Goal: Task Accomplishment & Management: Complete application form

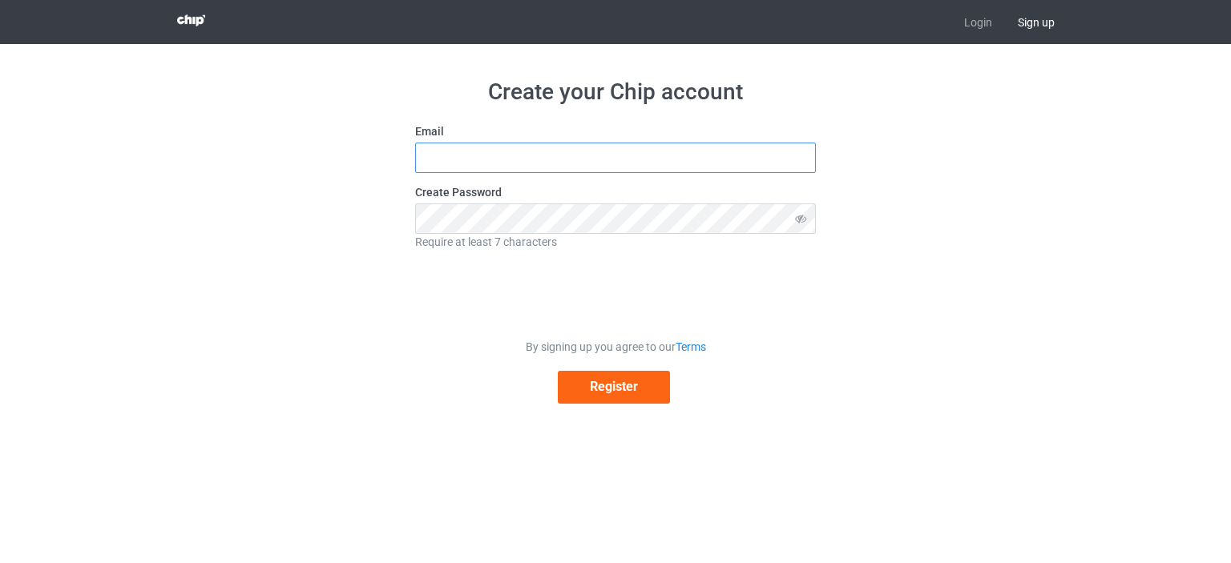
drag, startPoint x: 439, startPoint y: 161, endPoint x: 506, endPoint y: 182, distance: 70.5
click at [439, 160] on input "text" at bounding box center [615, 158] width 401 height 30
click at [609, 153] on input "text" at bounding box center [615, 158] width 401 height 30
click at [982, 26] on link "Login" at bounding box center [978, 22] width 54 height 44
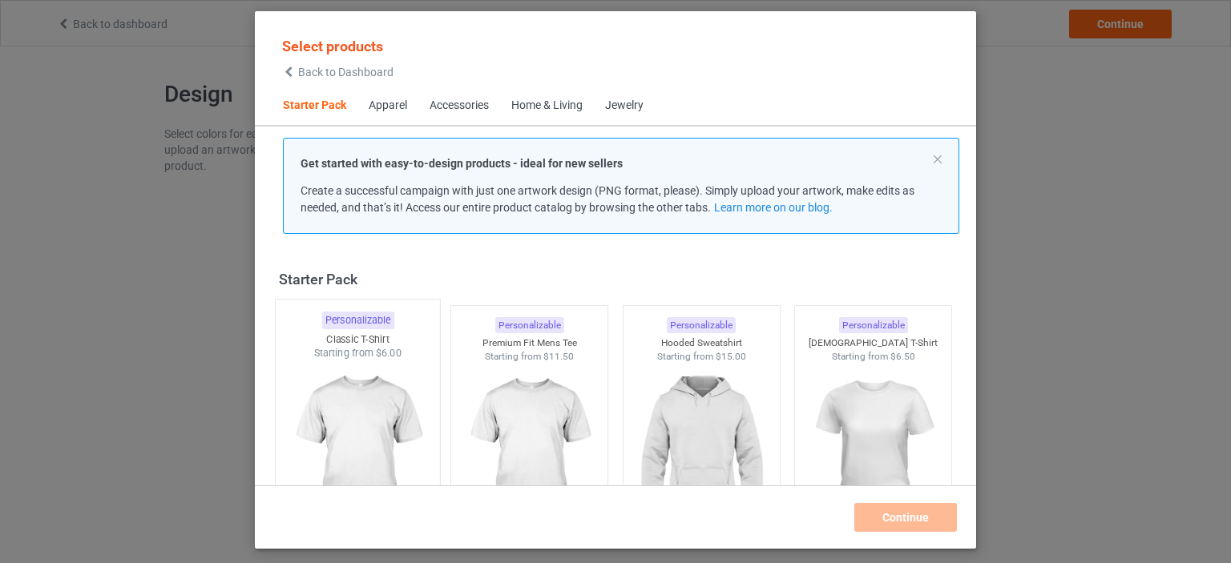
click at [353, 406] on img at bounding box center [357, 455] width 151 height 188
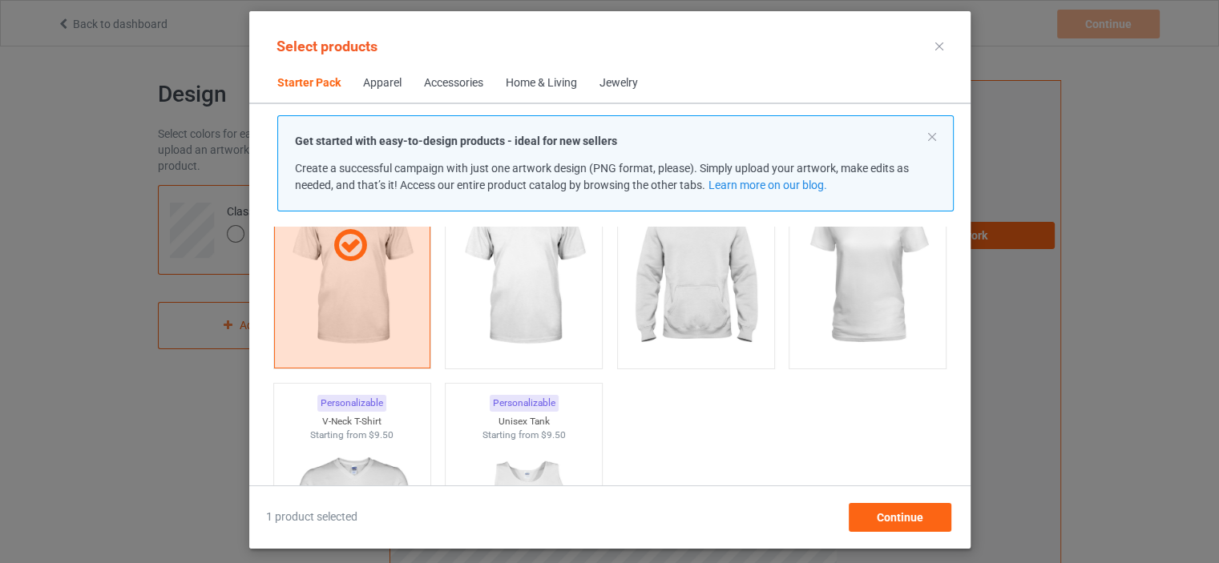
scroll to position [481, 0]
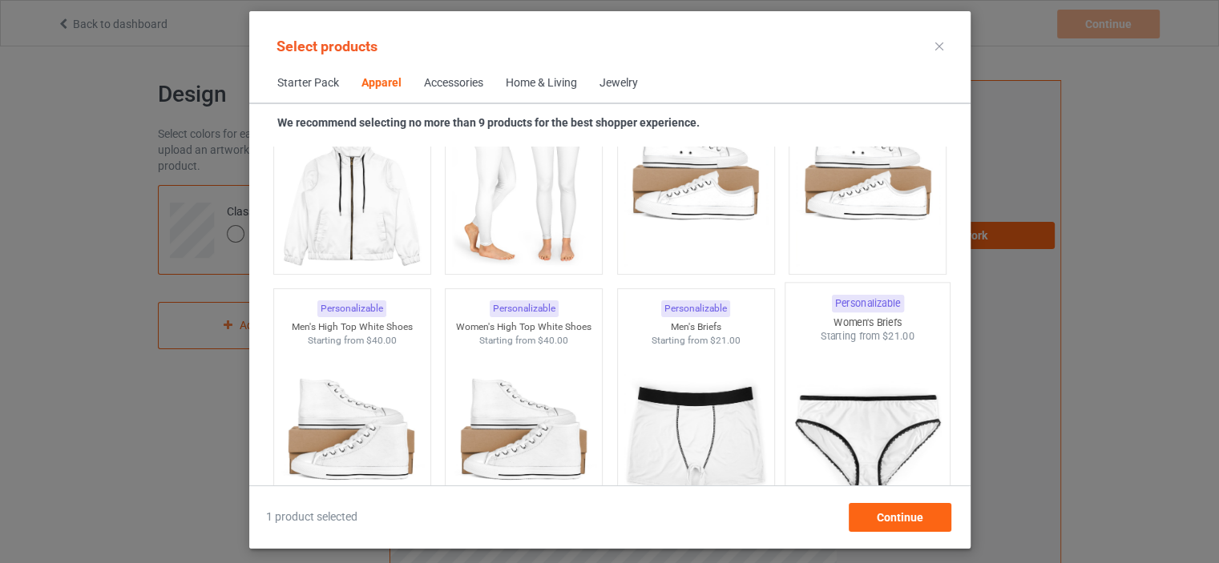
scroll to position [1843, 0]
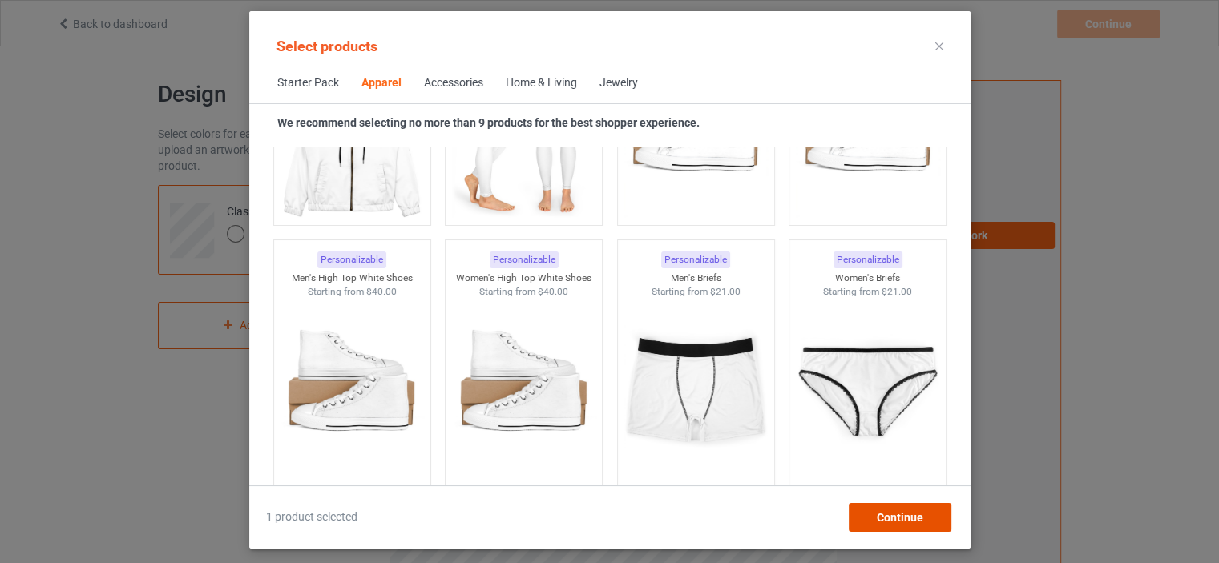
click at [920, 516] on span "Continue" at bounding box center [899, 517] width 46 height 13
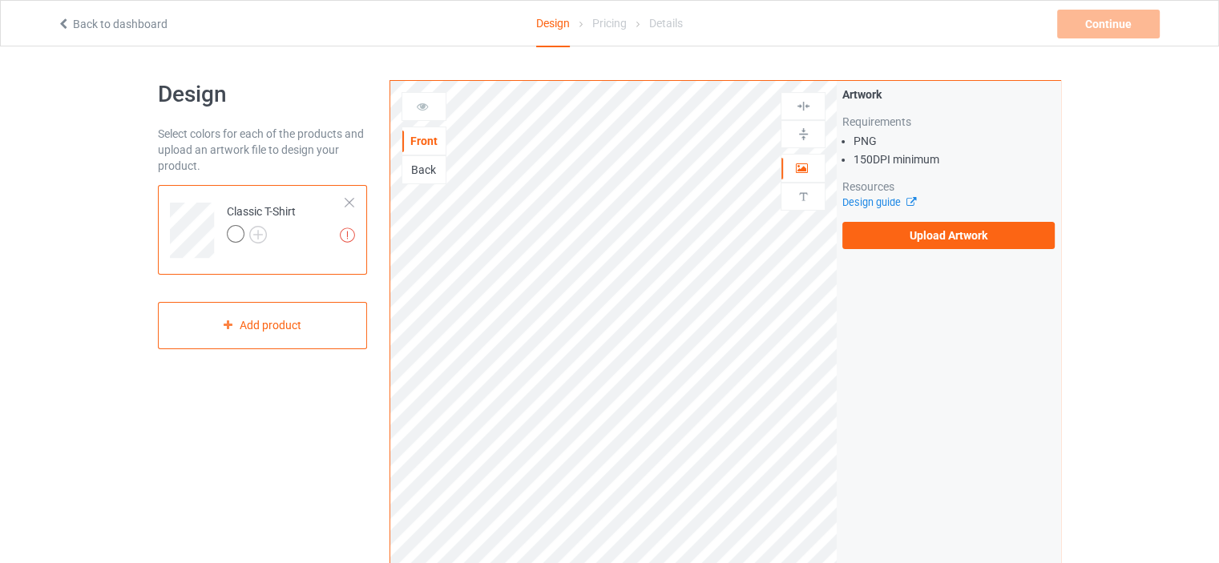
click at [235, 235] on div at bounding box center [236, 234] width 18 height 18
click at [229, 234] on div at bounding box center [236, 234] width 18 height 18
click at [255, 240] on img at bounding box center [258, 235] width 18 height 18
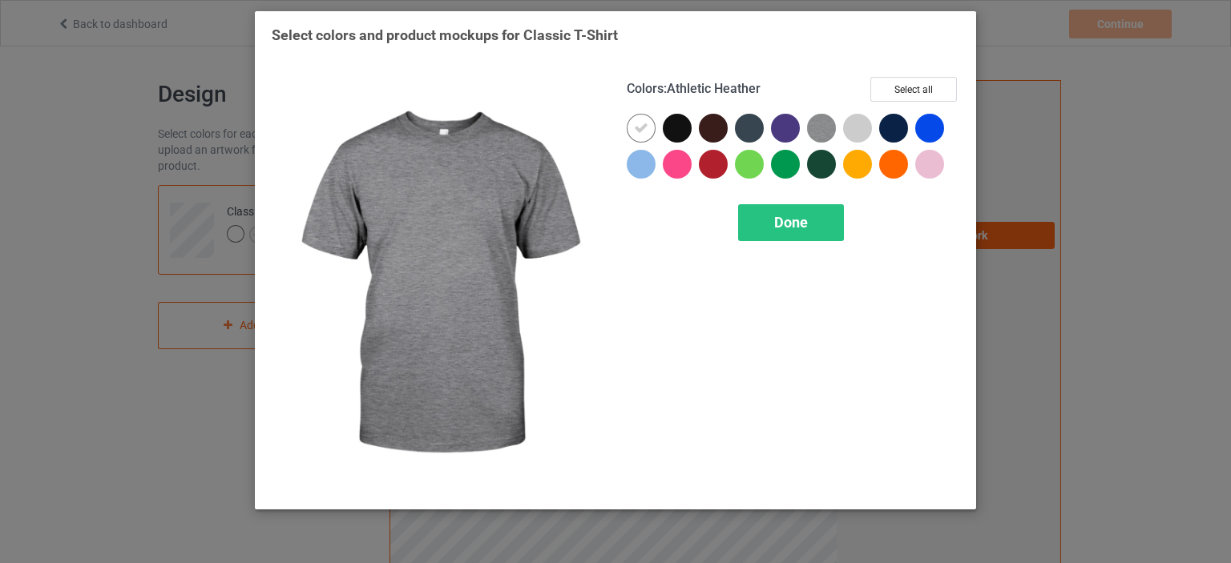
click at [824, 132] on img at bounding box center [821, 128] width 29 height 29
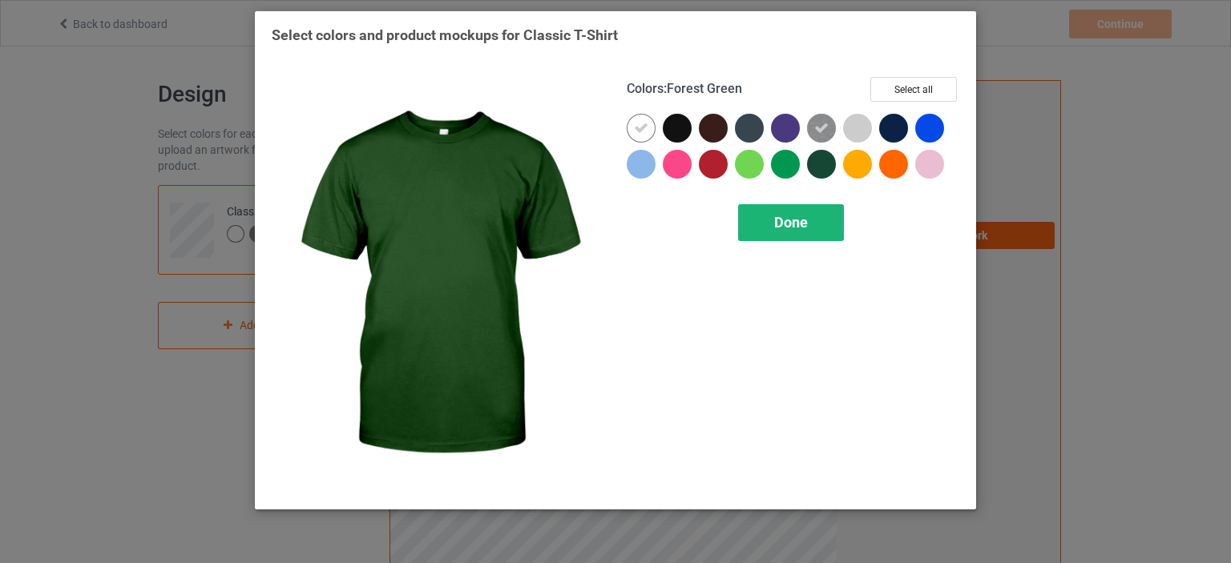
click at [814, 230] on div "Done" at bounding box center [791, 222] width 106 height 37
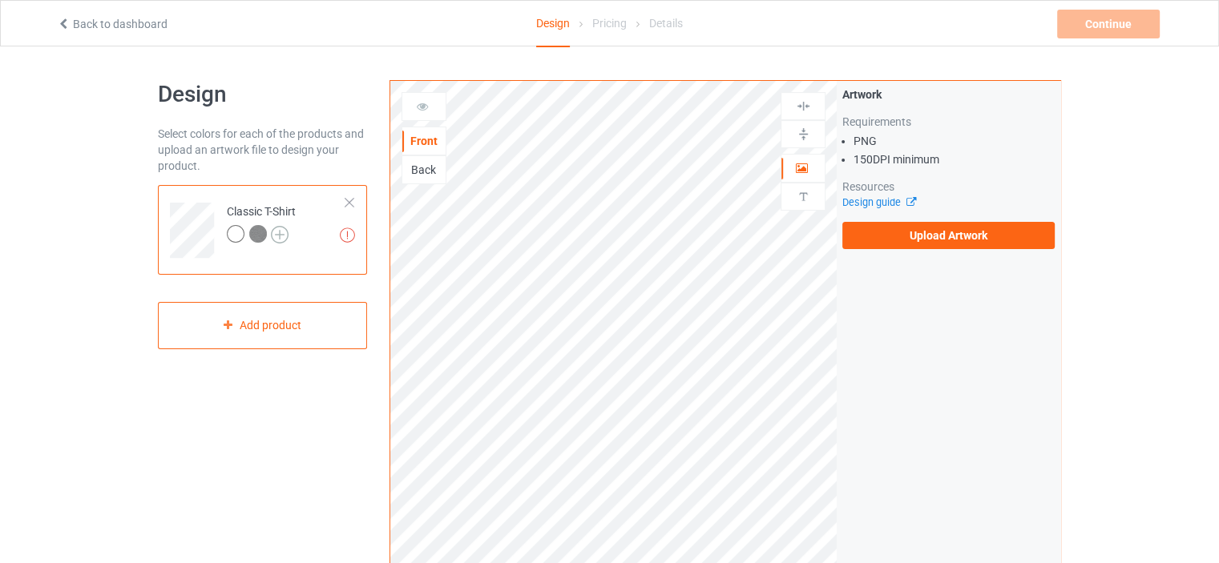
click at [276, 236] on img at bounding box center [280, 235] width 18 height 18
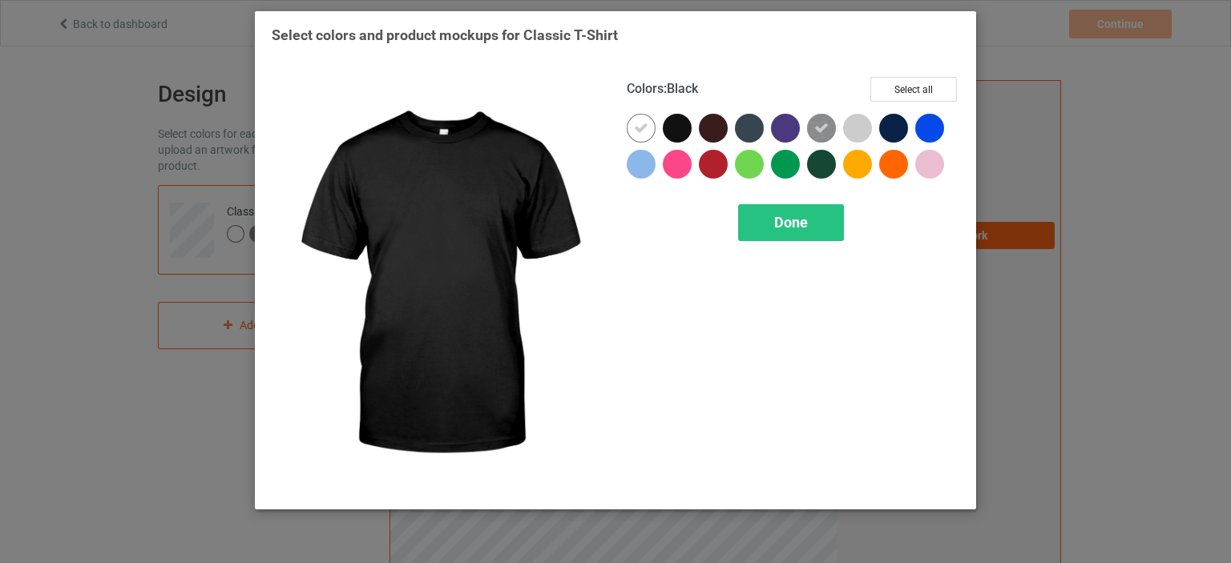
click at [676, 130] on div at bounding box center [677, 128] width 29 height 29
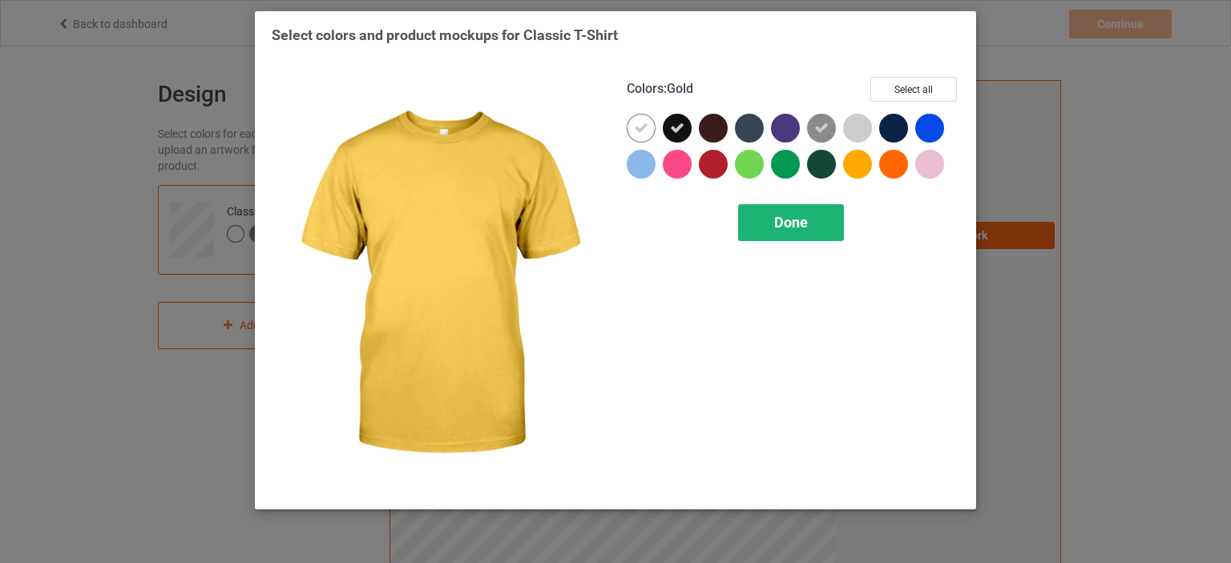
click at [801, 236] on div "Done" at bounding box center [791, 222] width 106 height 37
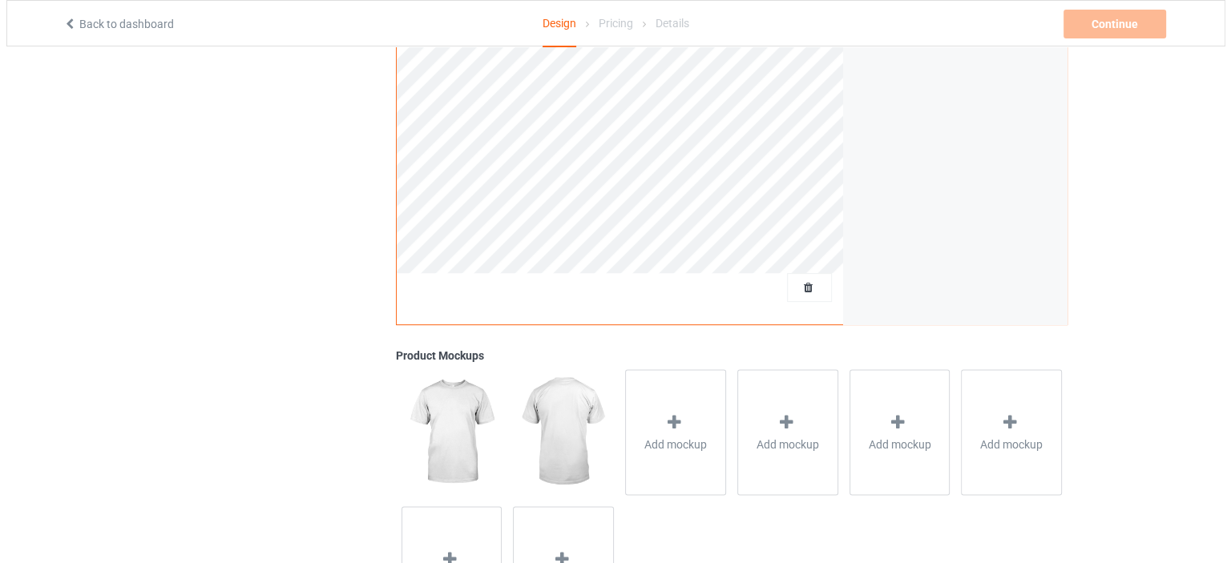
scroll to position [473, 0]
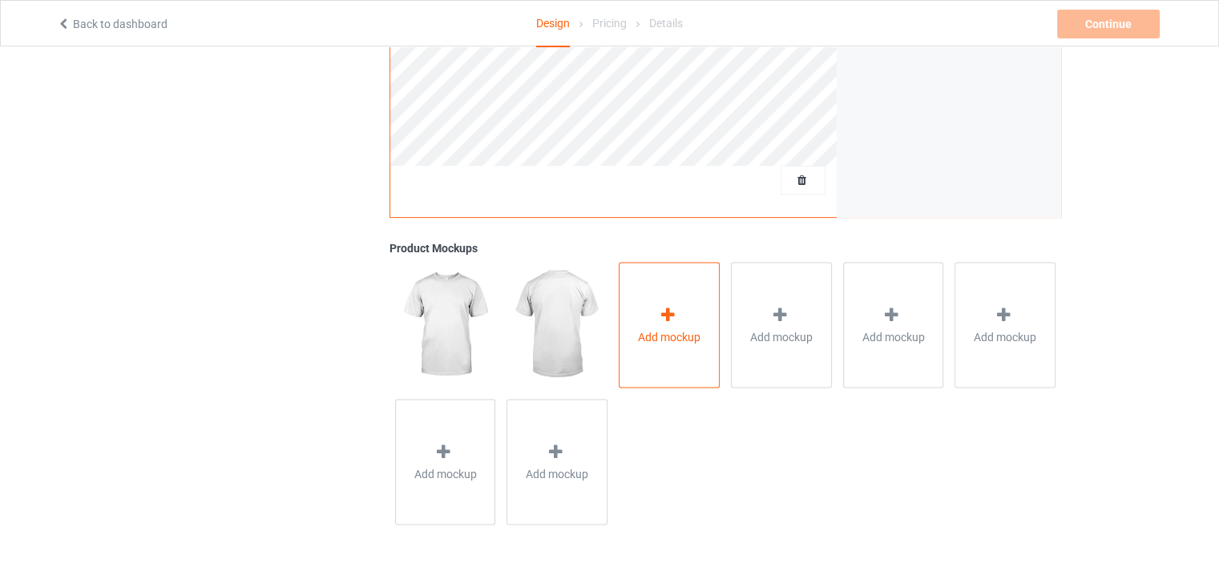
click at [648, 302] on div "Add mockup" at bounding box center [669, 325] width 101 height 126
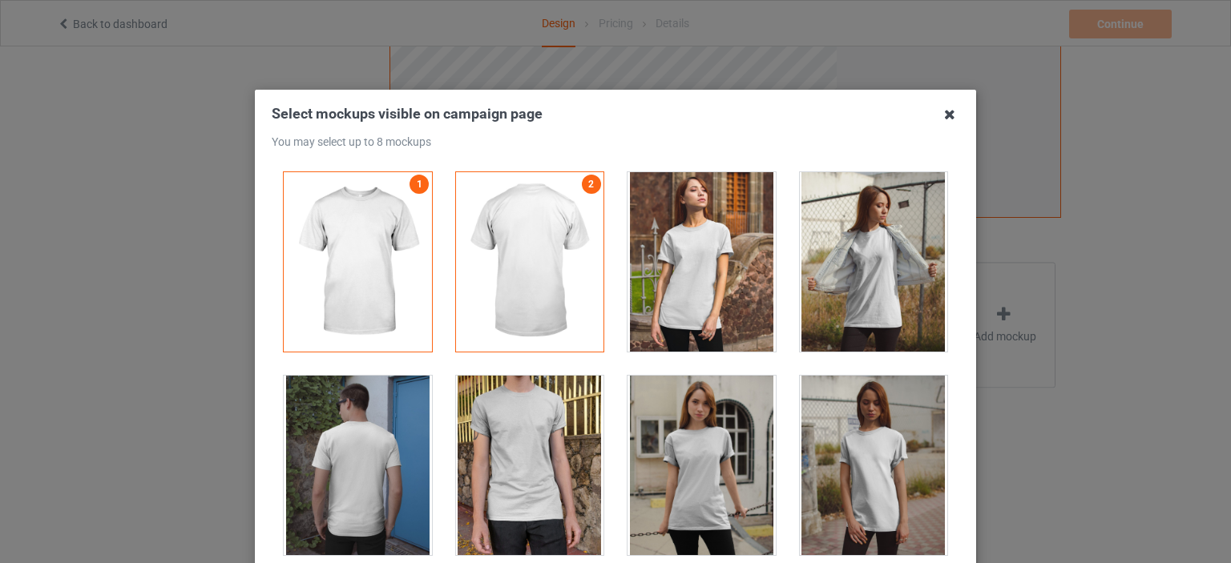
click at [947, 119] on icon at bounding box center [950, 115] width 26 height 26
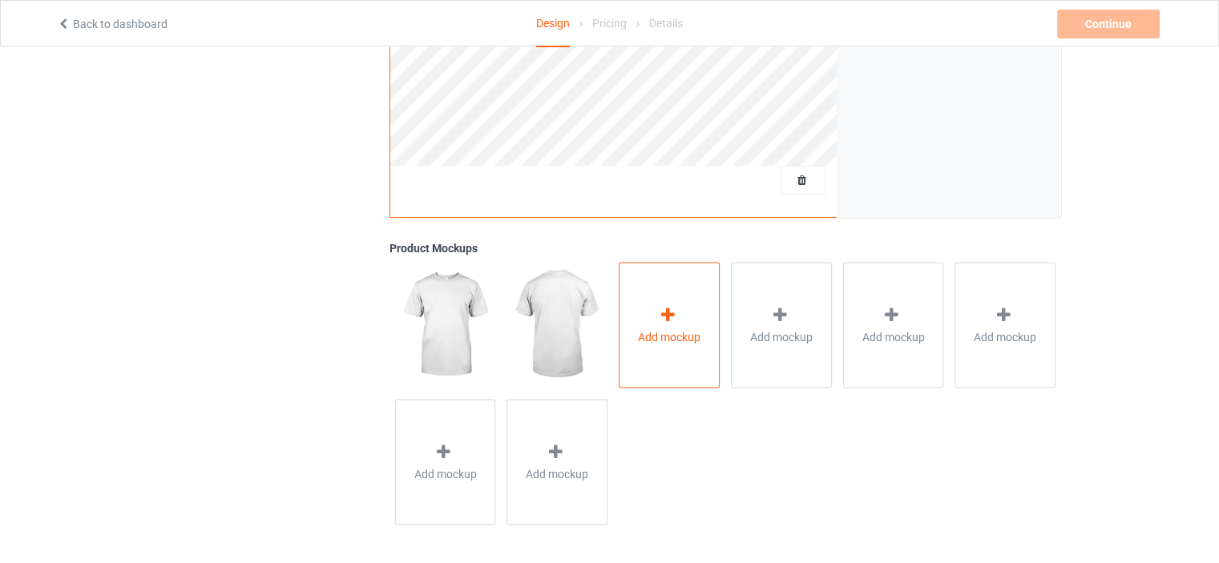
click at [682, 318] on div "Add mockup" at bounding box center [669, 325] width 101 height 126
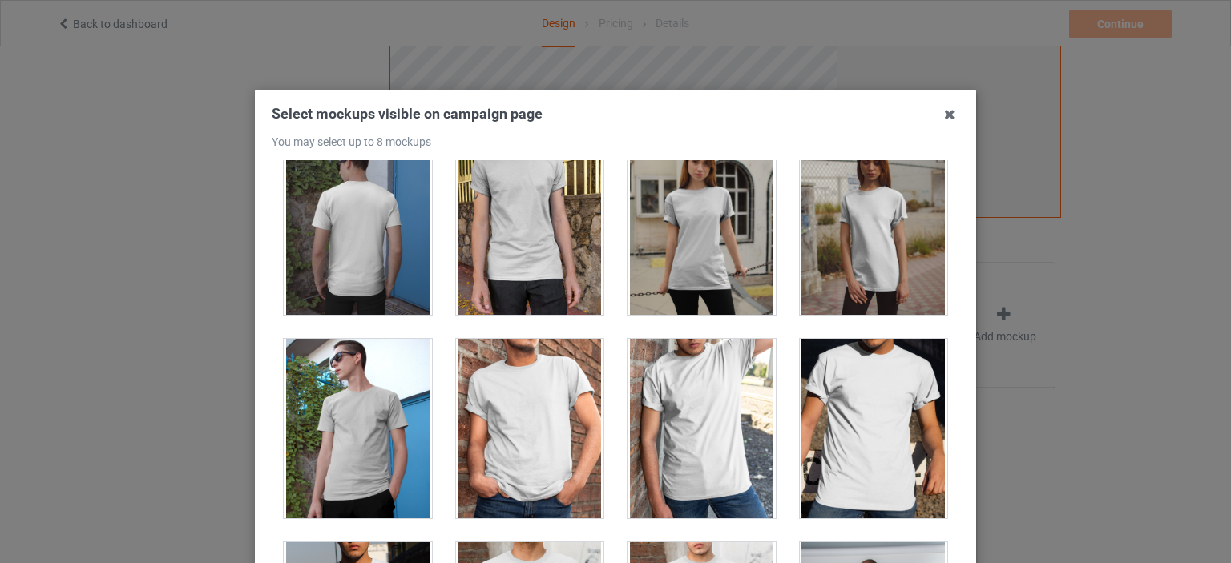
scroll to position [0, 0]
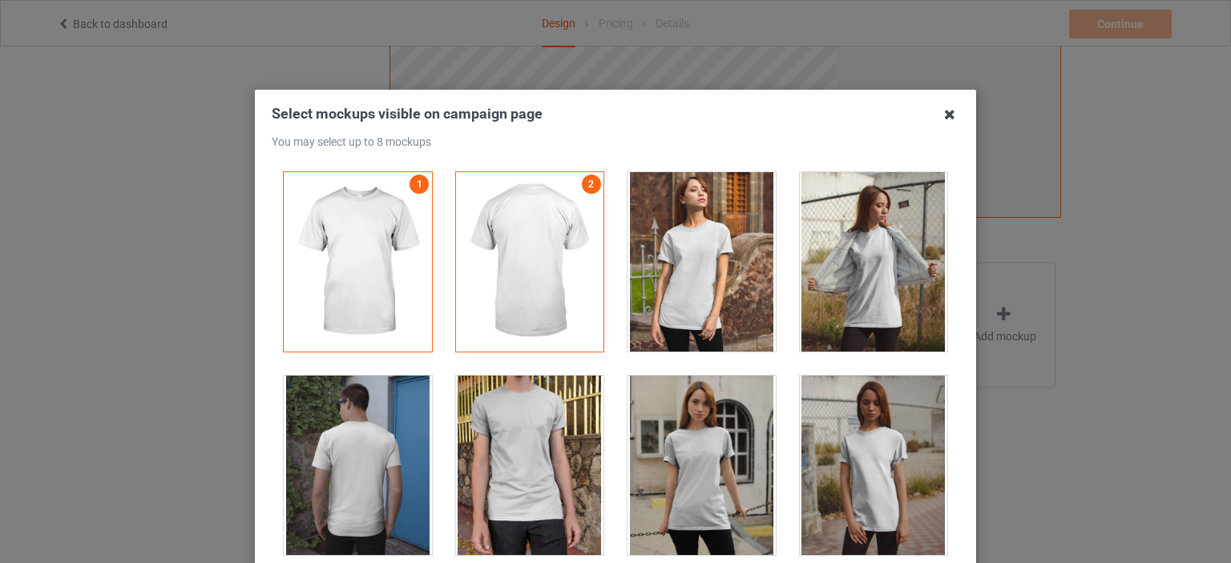
drag, startPoint x: 955, startPoint y: 111, endPoint x: 947, endPoint y: 115, distance: 8.6
click at [954, 112] on icon at bounding box center [950, 115] width 26 height 26
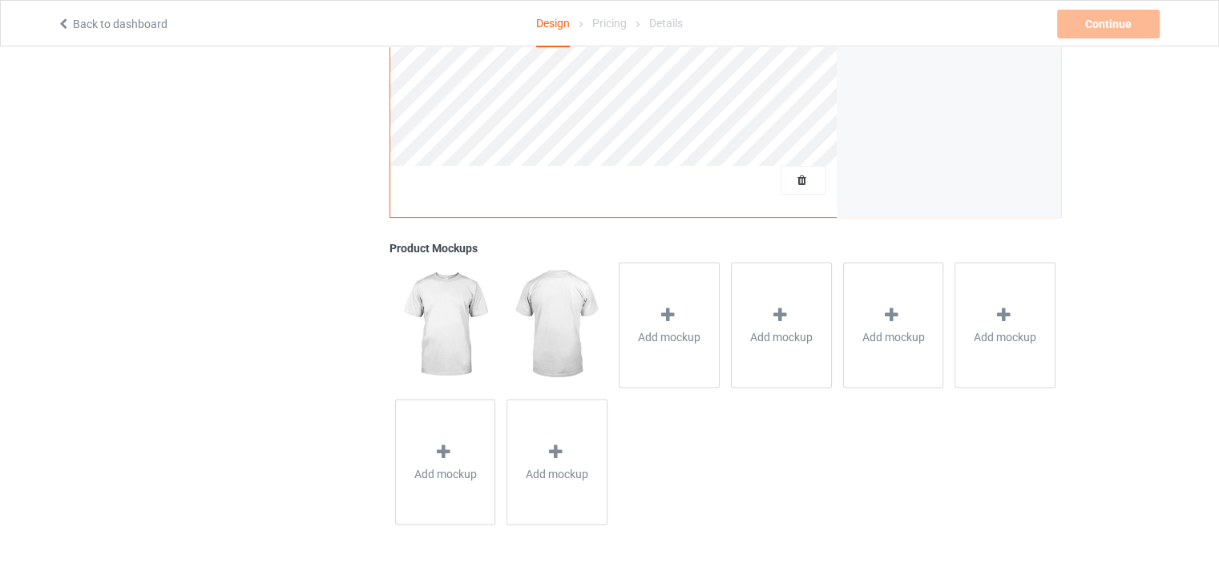
click at [427, 343] on img at bounding box center [445, 324] width 100 height 125
click at [675, 310] on icon at bounding box center [668, 314] width 20 height 17
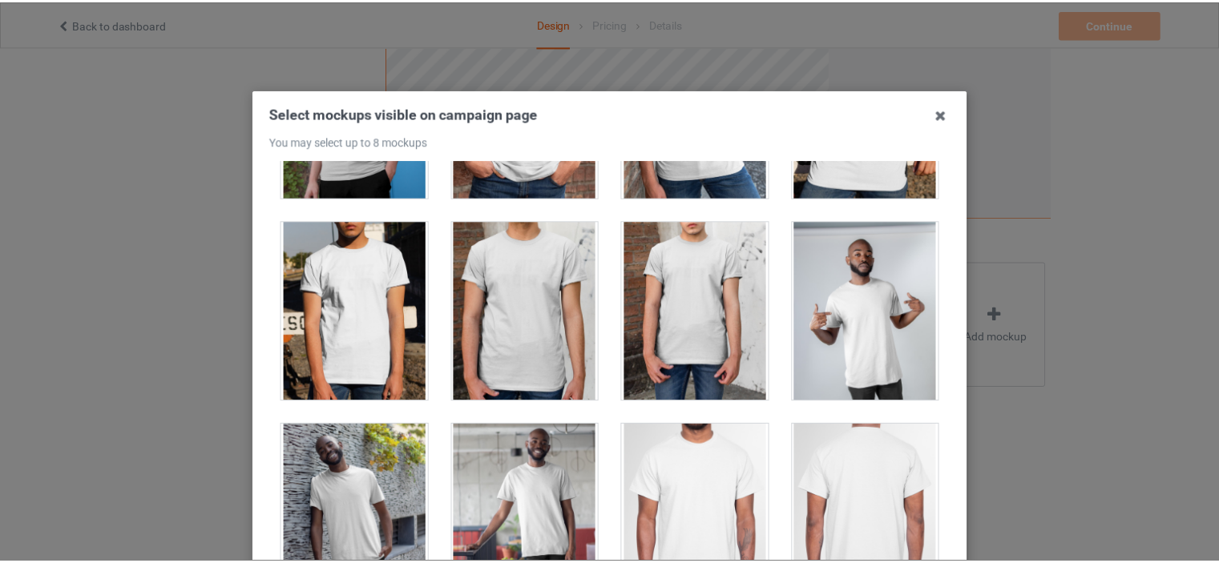
scroll to position [240, 0]
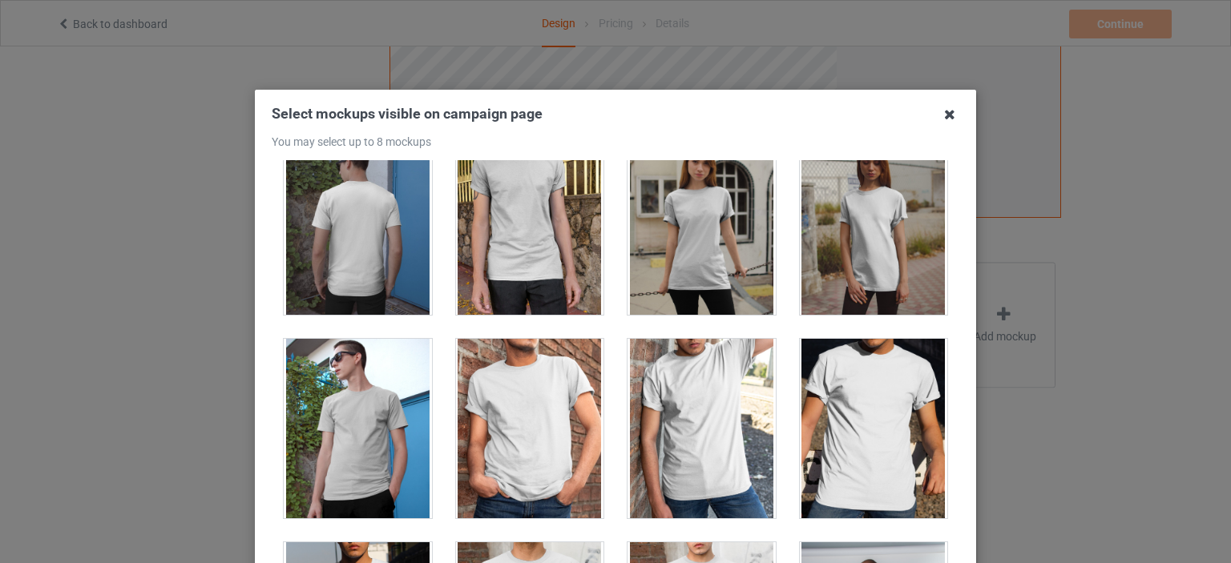
click at [948, 118] on icon at bounding box center [950, 115] width 26 height 26
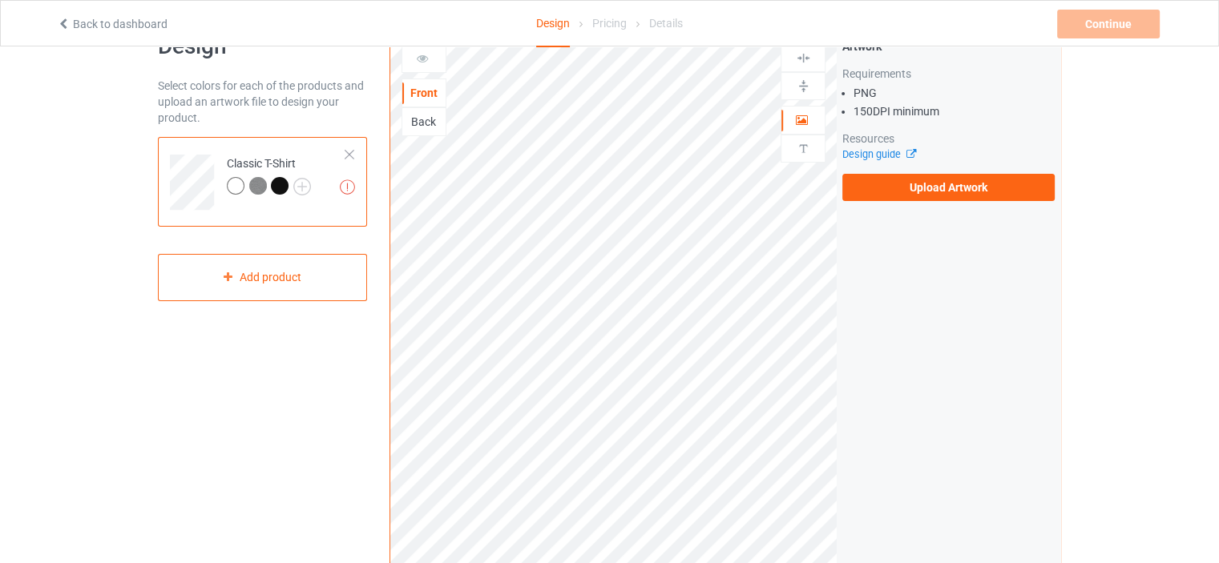
scroll to position [0, 0]
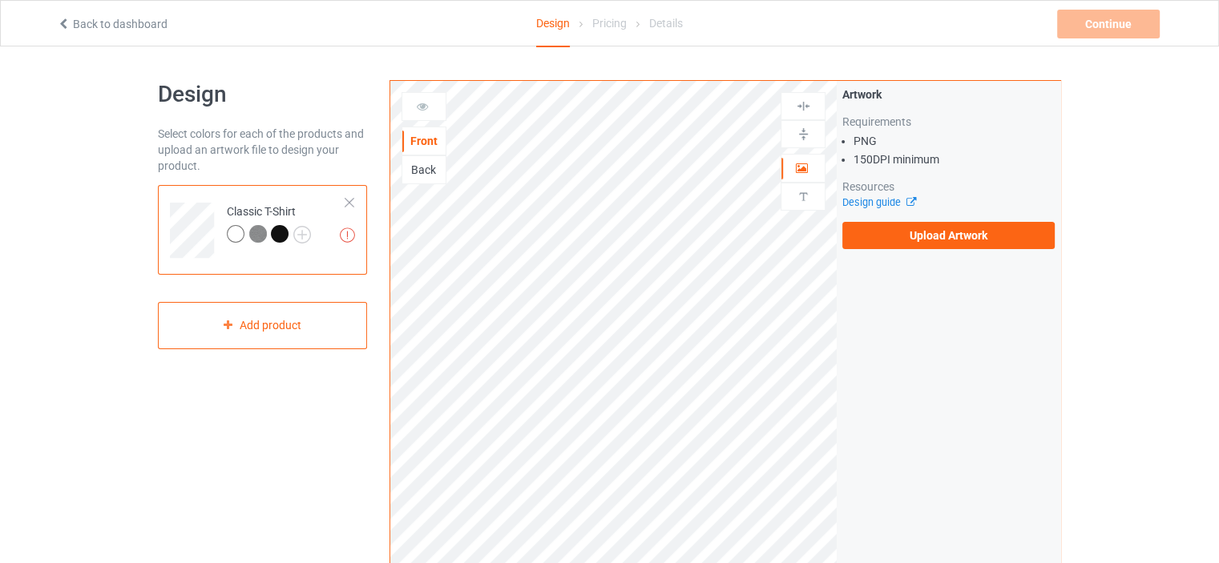
click at [276, 234] on div at bounding box center [280, 234] width 18 height 18
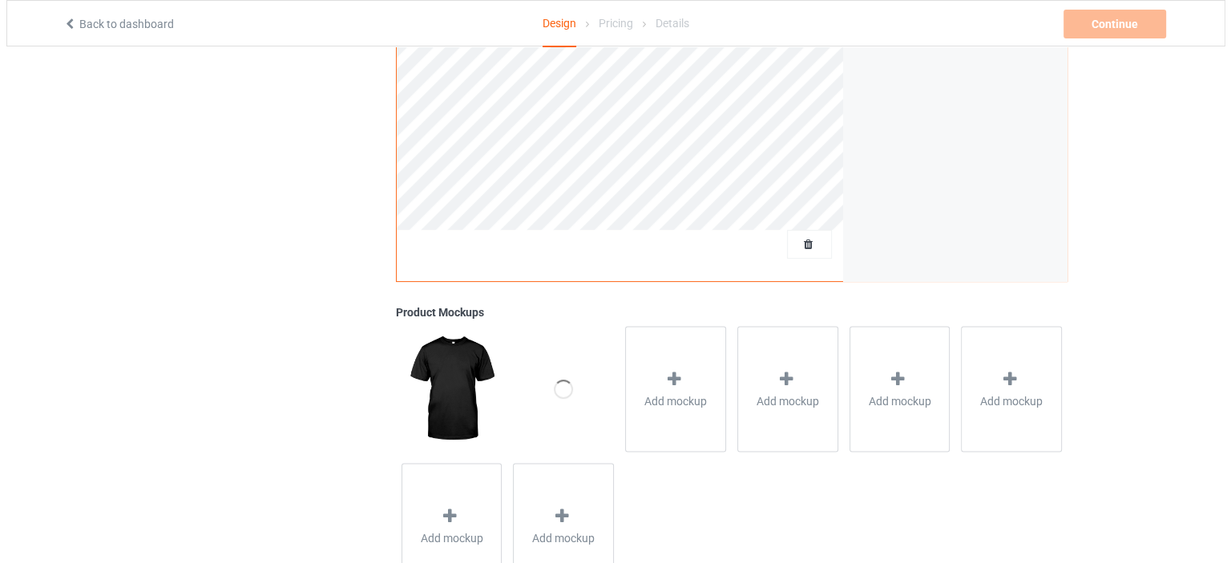
scroll to position [473, 0]
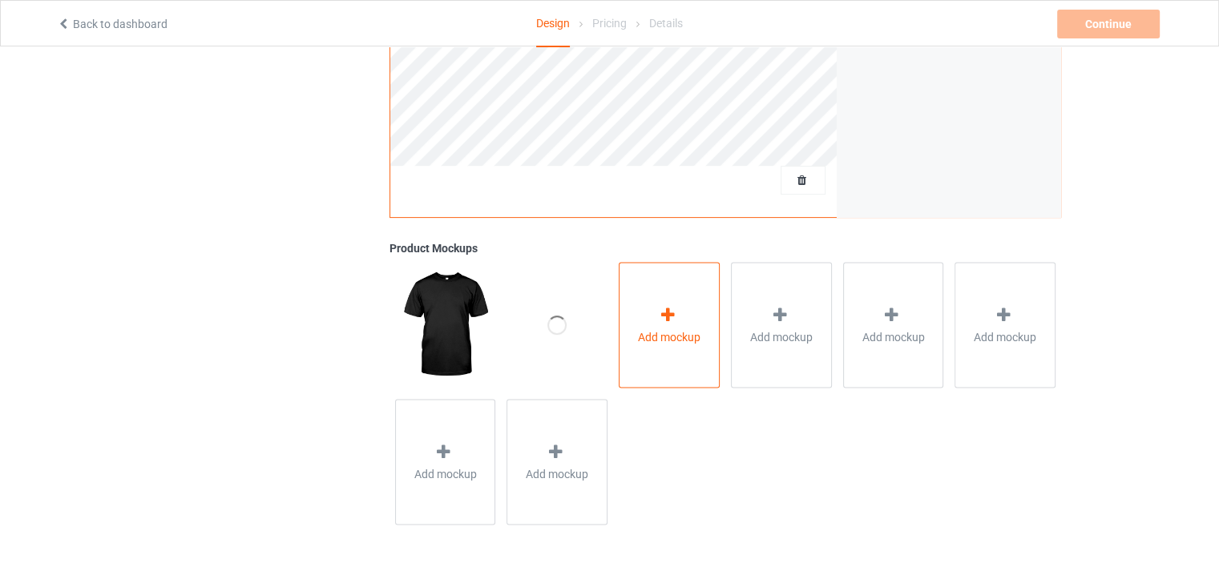
click at [670, 308] on icon at bounding box center [668, 314] width 20 height 17
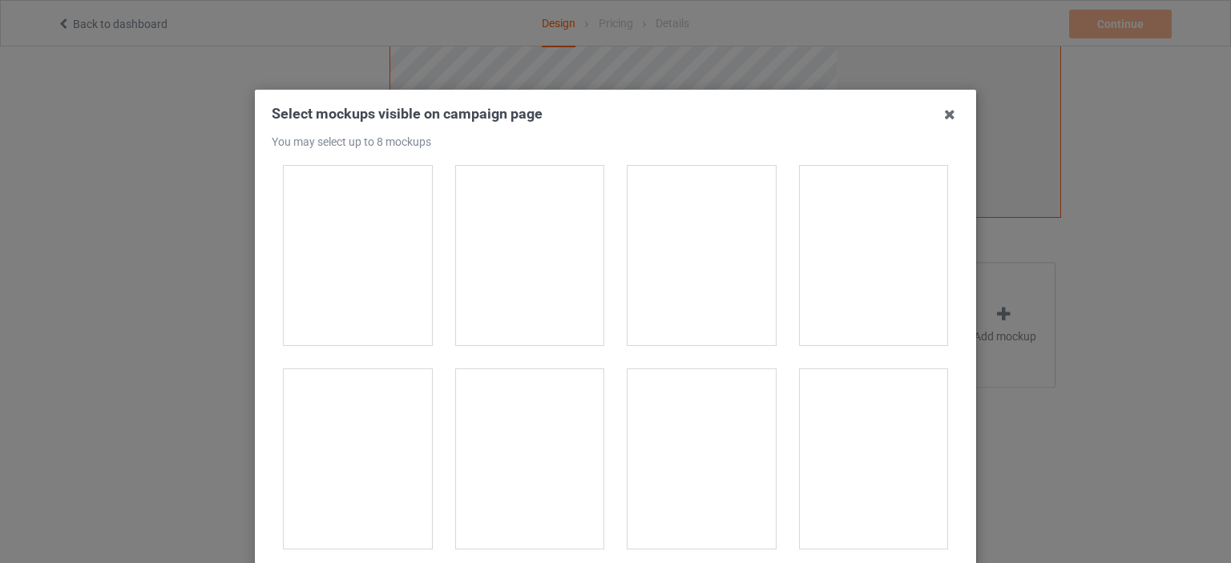
scroll to position [0, 0]
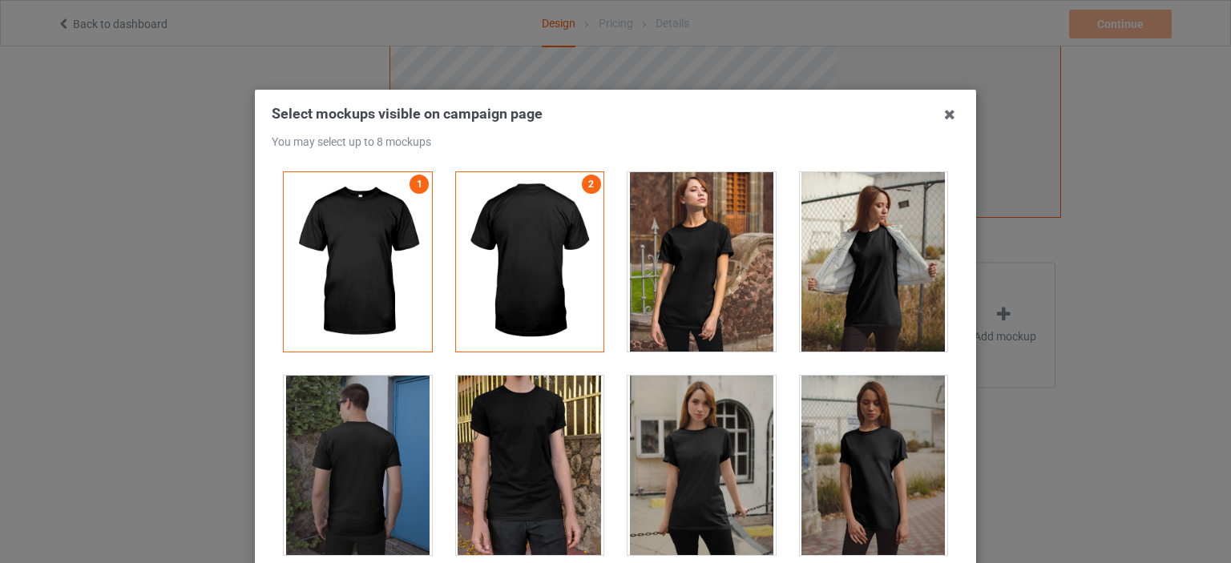
click at [708, 244] on div at bounding box center [701, 262] width 148 height 180
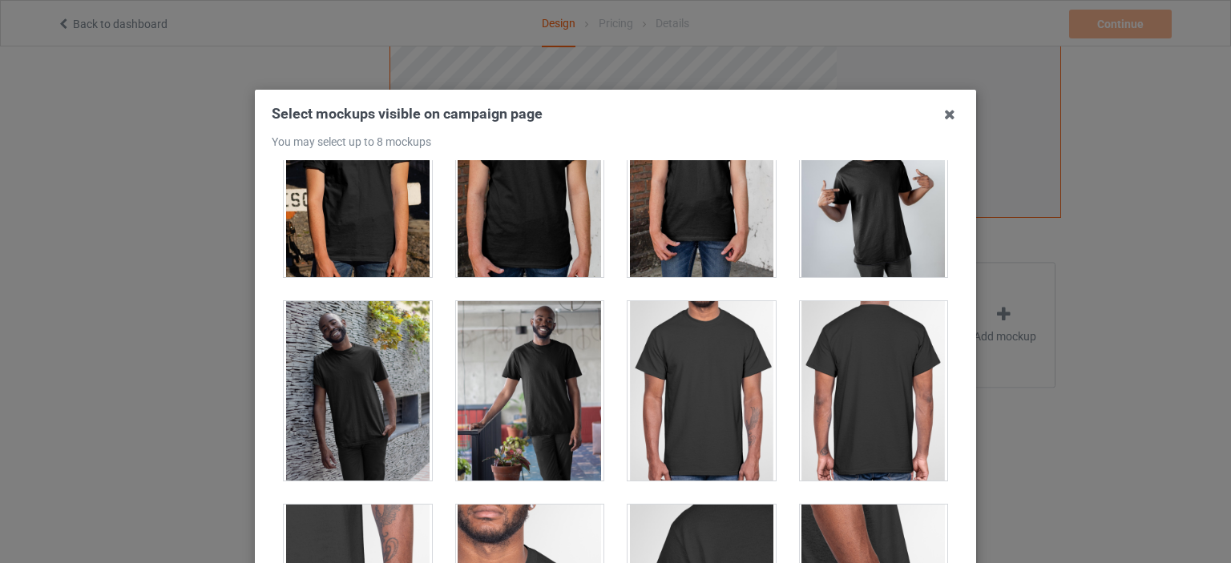
scroll to position [721, 0]
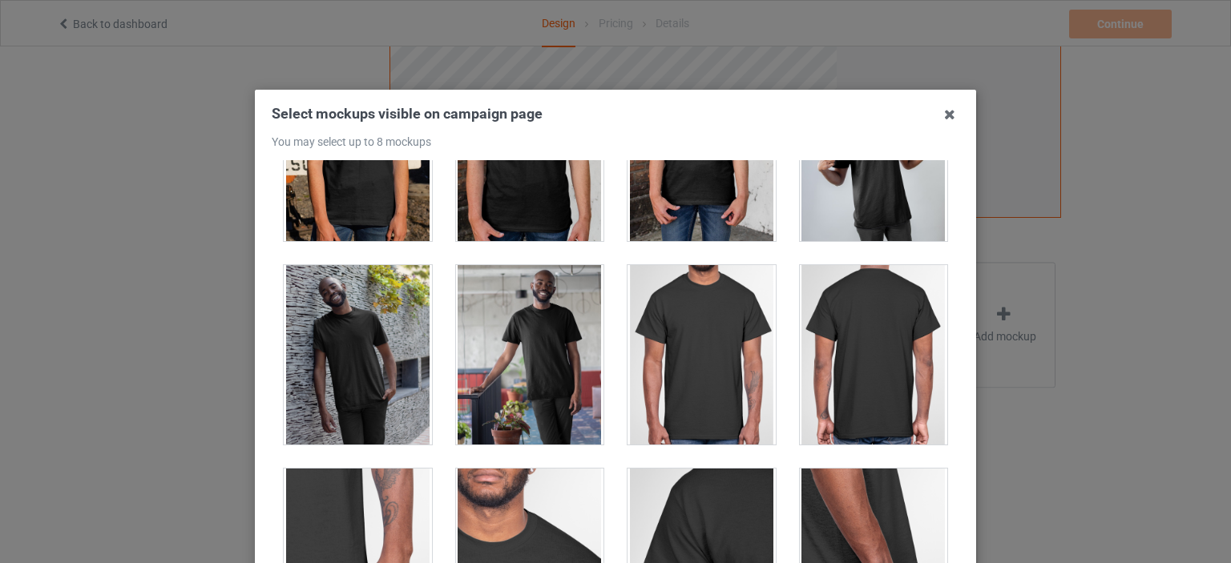
click at [1120, 292] on div "Select mockups visible on campaign page You may select up to 8 mockups 1 2 2 mo…" at bounding box center [615, 281] width 1231 height 563
click at [944, 113] on icon at bounding box center [950, 115] width 26 height 26
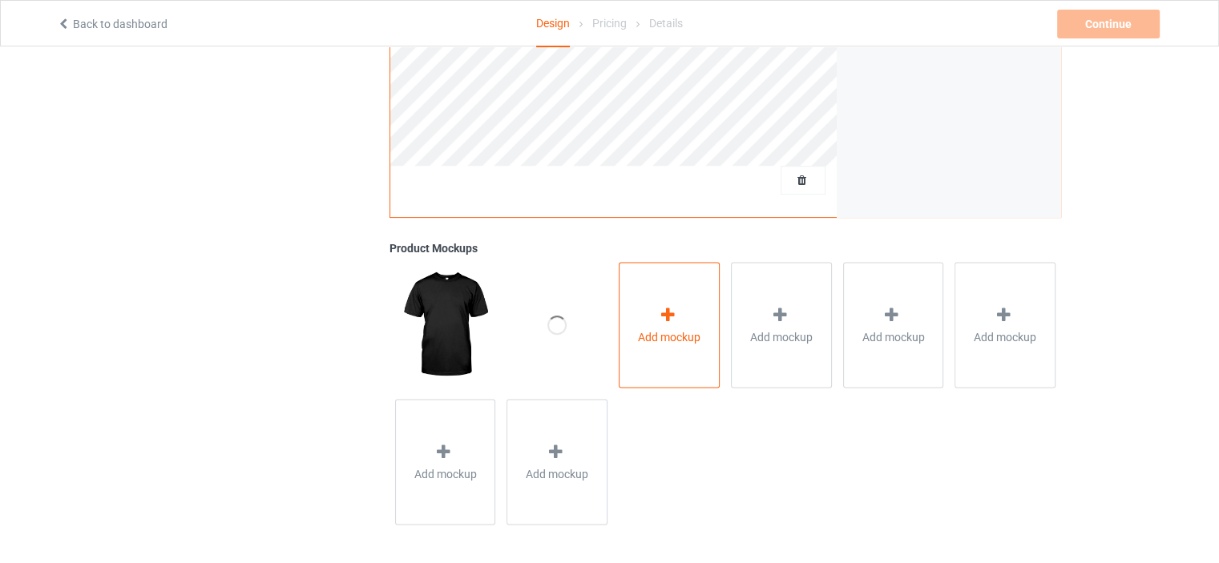
click at [665, 325] on div at bounding box center [669, 316] width 22 height 23
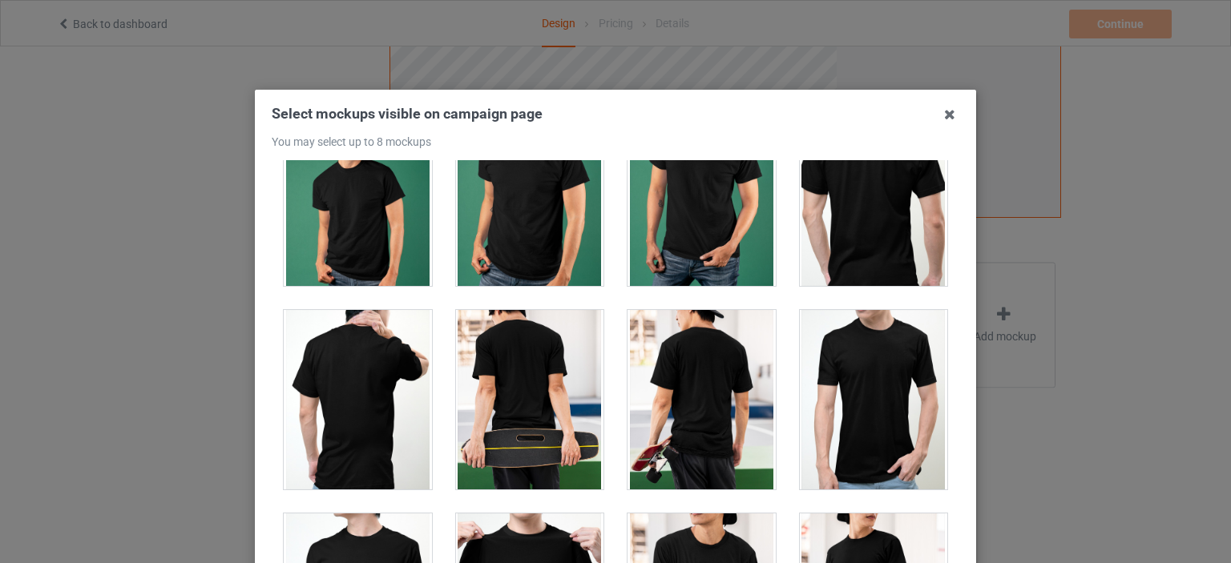
scroll to position [3847, 0]
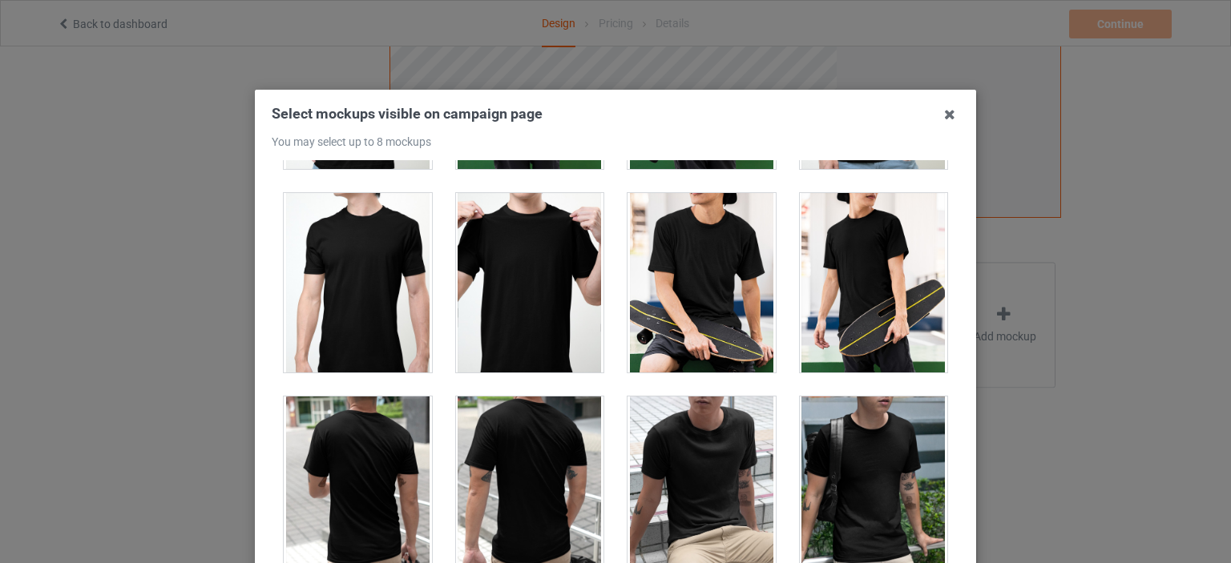
click at [552, 247] on div at bounding box center [530, 283] width 148 height 180
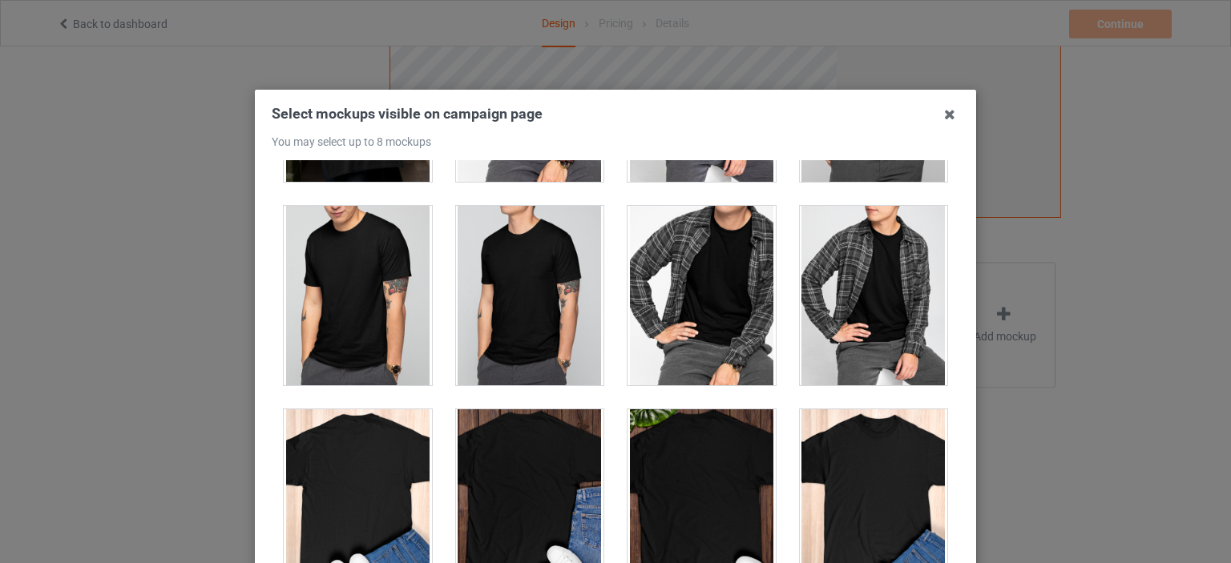
scroll to position [4888, 0]
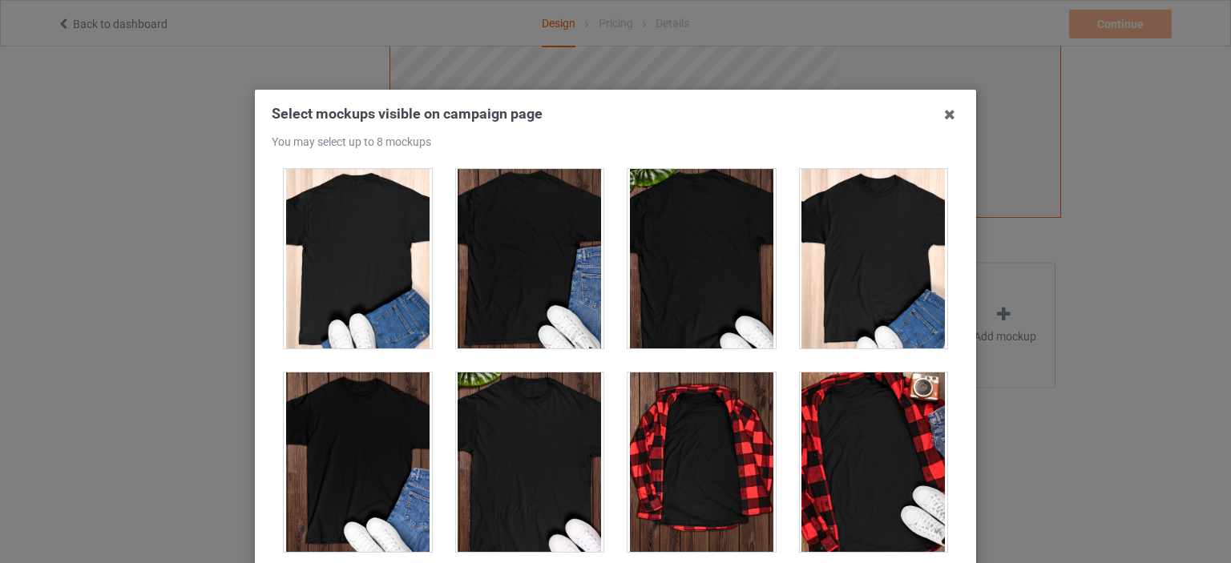
click at [368, 243] on div at bounding box center [358, 259] width 148 height 180
click at [359, 230] on div at bounding box center [358, 259] width 148 height 180
click at [865, 210] on div at bounding box center [874, 259] width 148 height 180
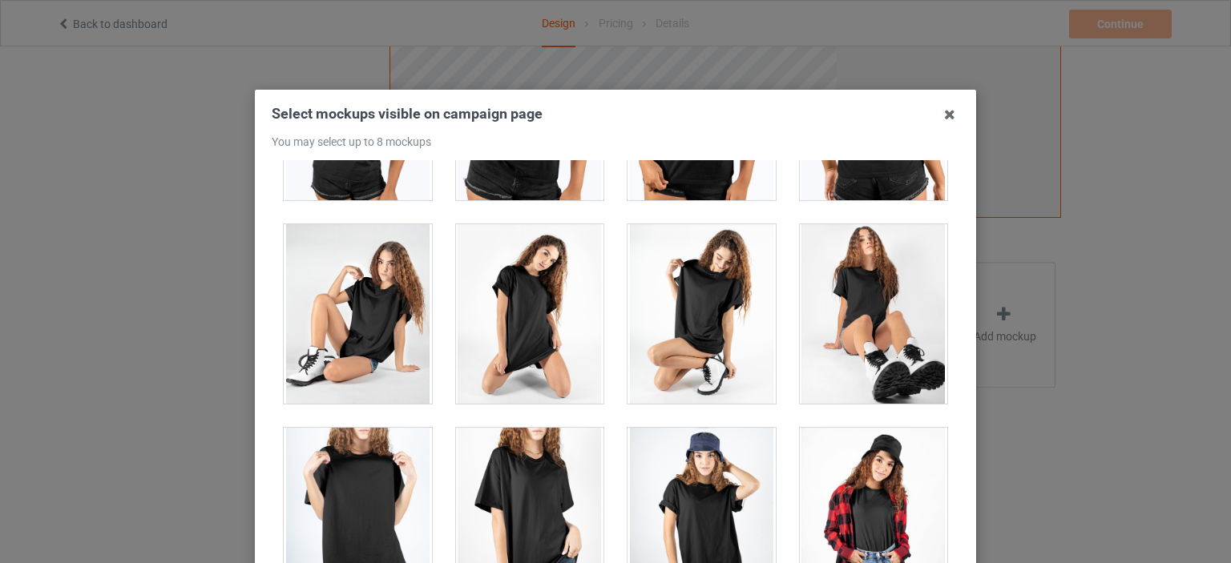
scroll to position [21637, 0]
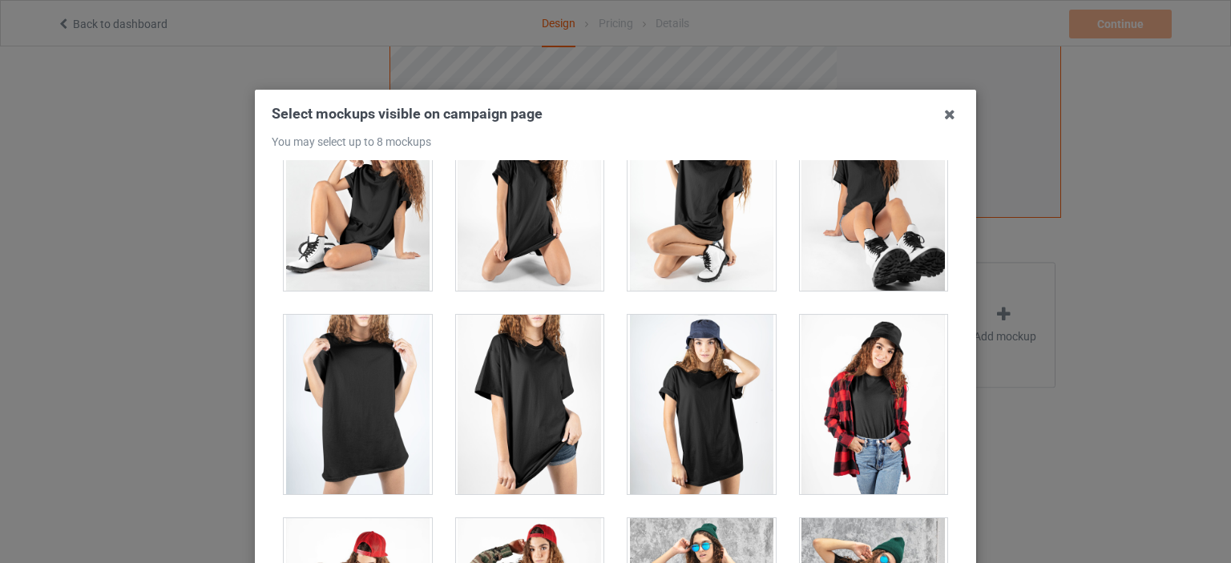
click at [387, 349] on div at bounding box center [358, 405] width 148 height 180
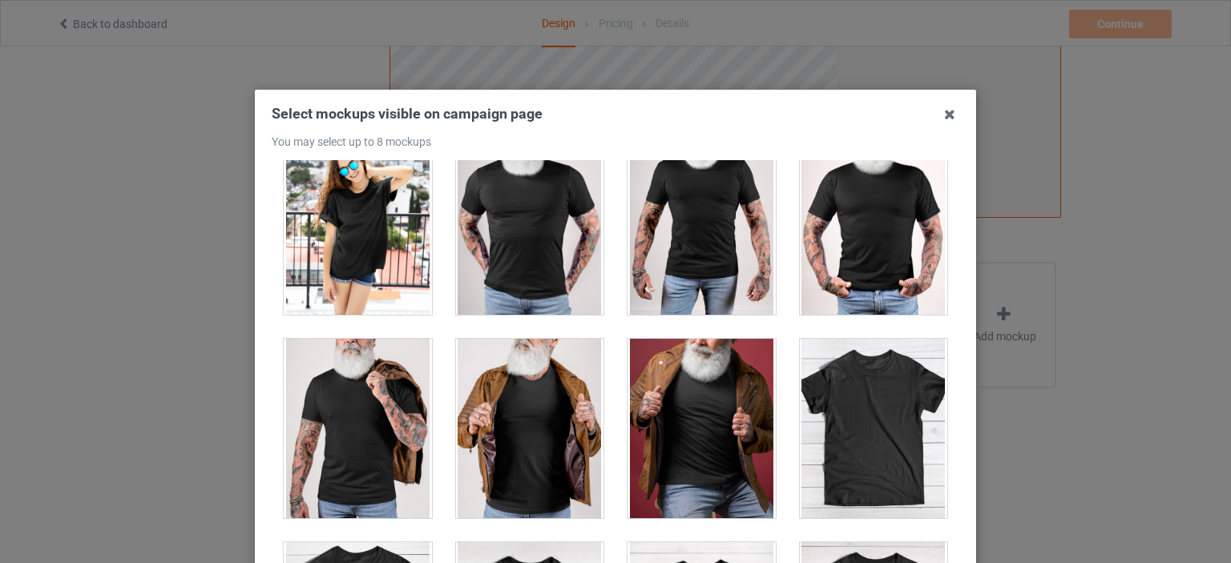
scroll to position [22278, 0]
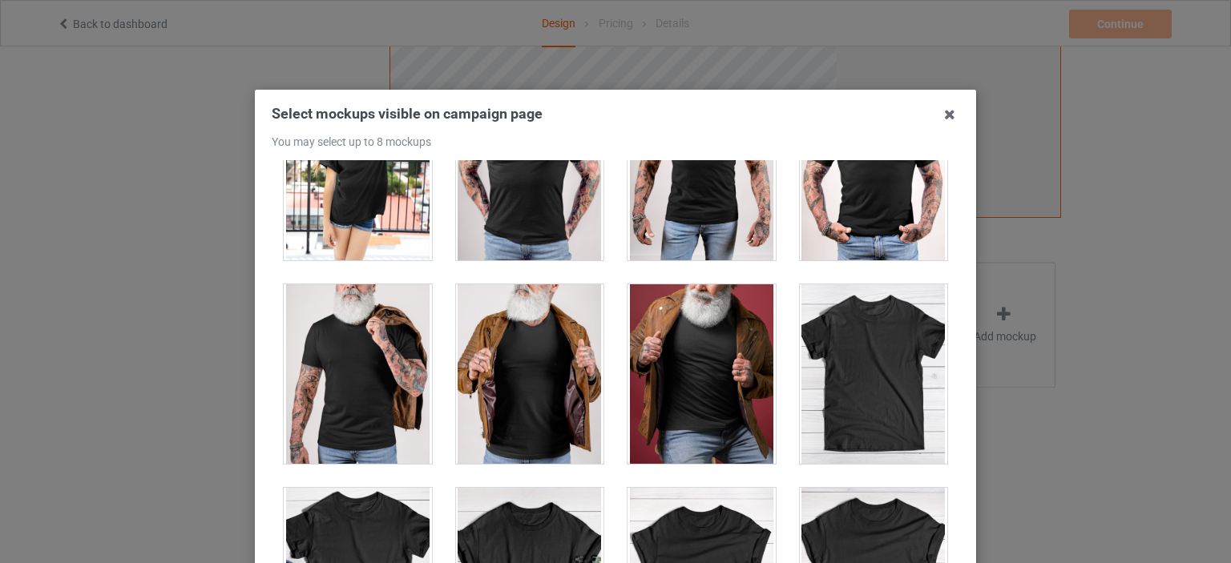
click at [855, 342] on div at bounding box center [874, 374] width 148 height 180
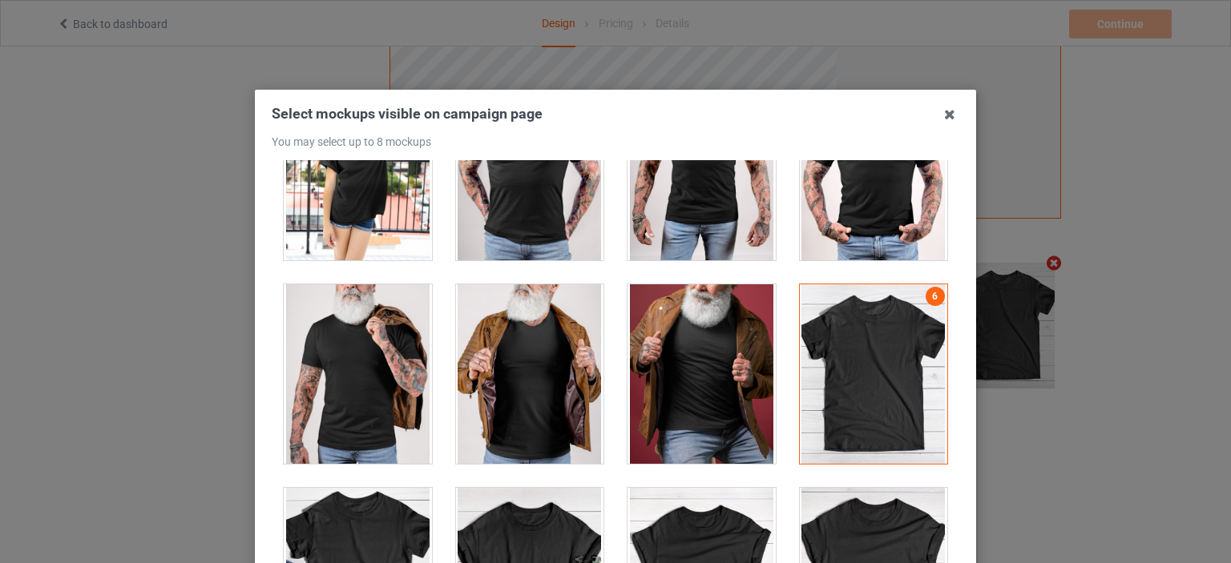
click at [1129, 373] on div "Select mockups visible on campaign page You may select up to 8 mockups 1 2 3 4 …" at bounding box center [615, 281] width 1231 height 563
click at [940, 111] on icon at bounding box center [950, 115] width 26 height 26
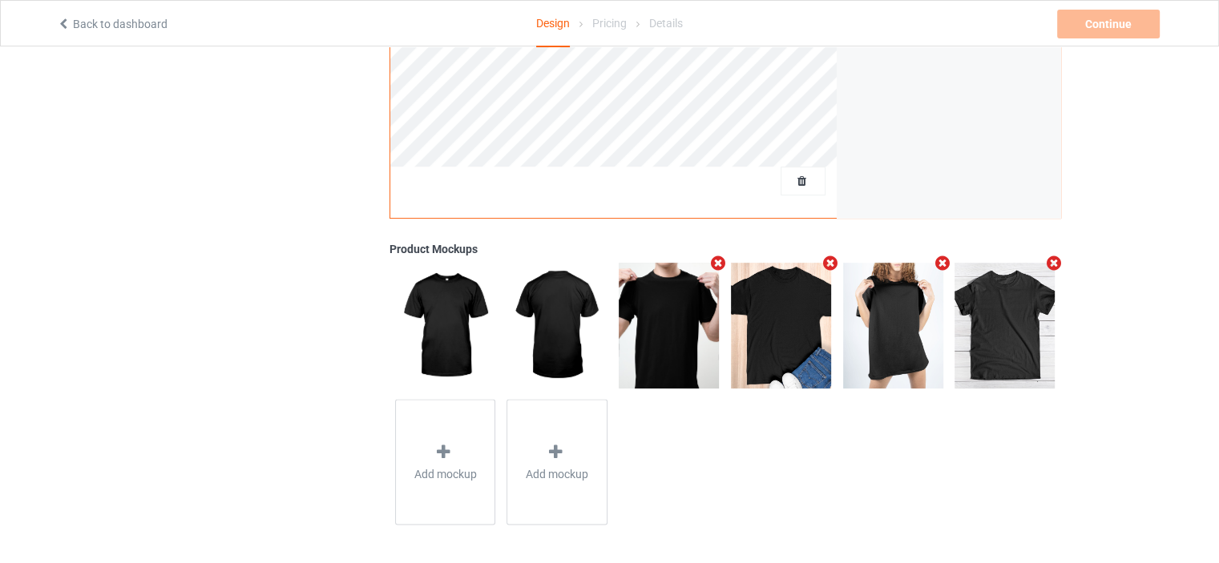
click at [547, 307] on img at bounding box center [556, 325] width 100 height 125
click at [480, 454] on div "Add mockup" at bounding box center [445, 463] width 101 height 126
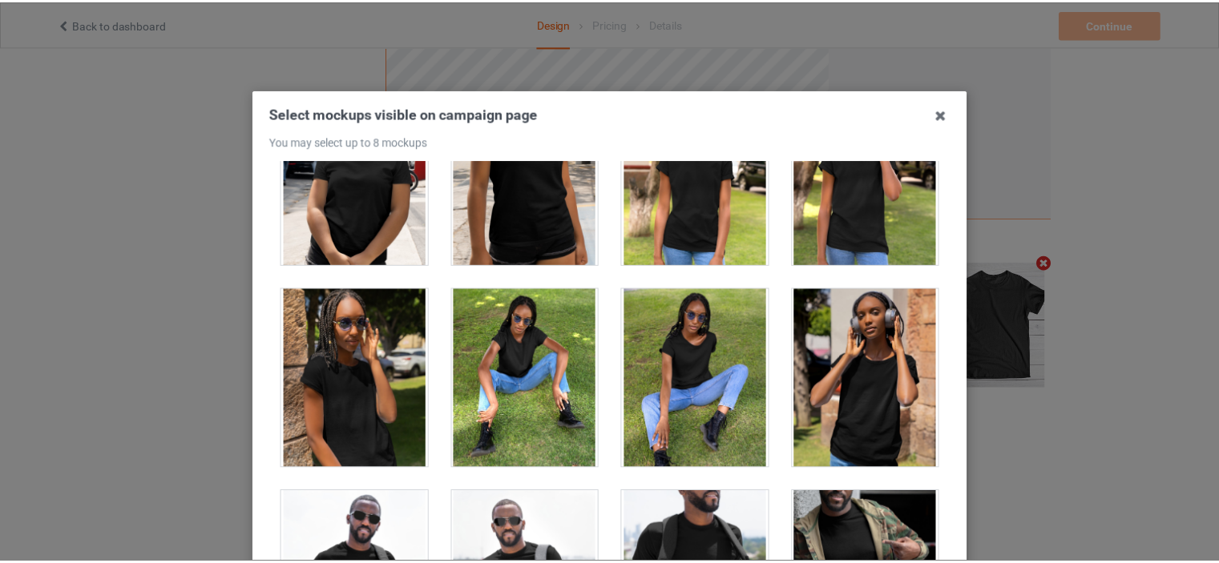
scroll to position [10097, 0]
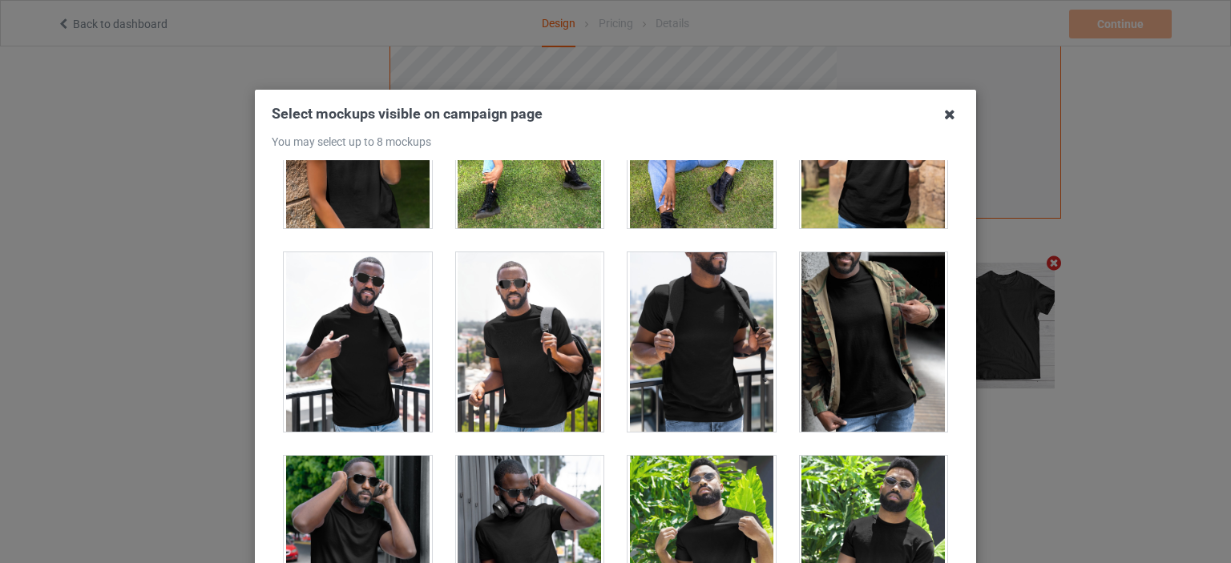
click at [944, 111] on icon at bounding box center [950, 115] width 26 height 26
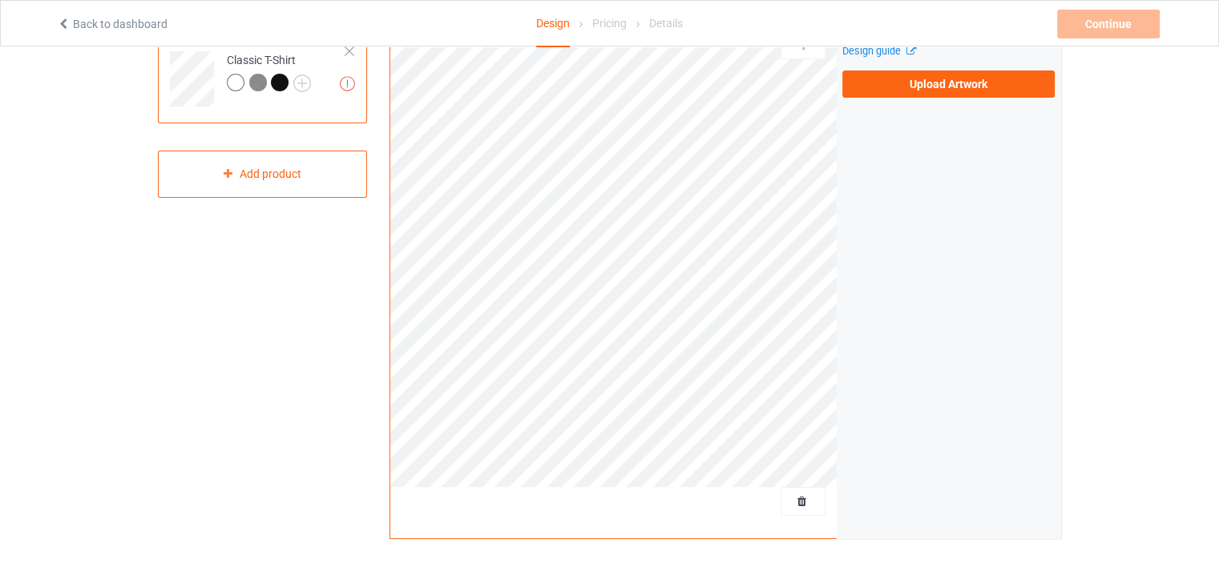
scroll to position [0, 0]
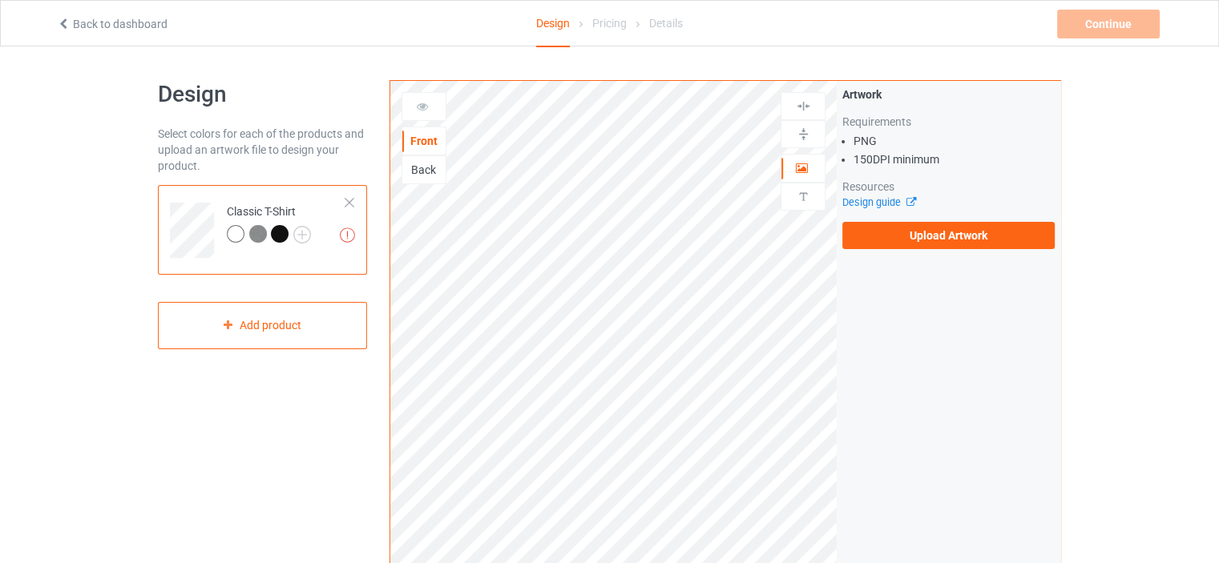
click at [259, 236] on img at bounding box center [258, 234] width 18 height 18
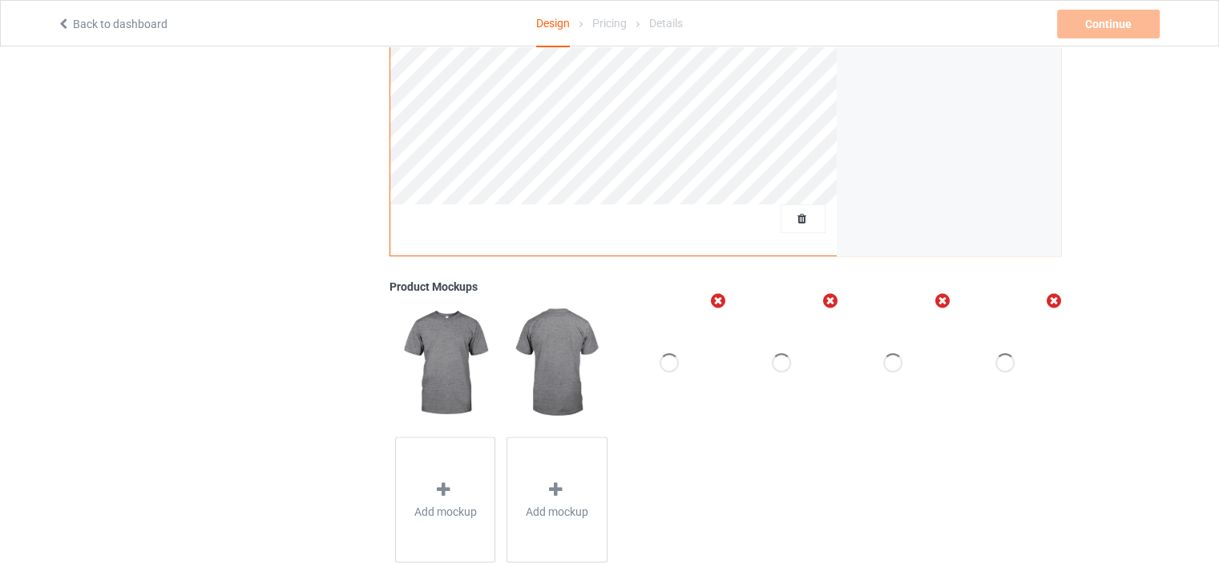
scroll to position [472, 0]
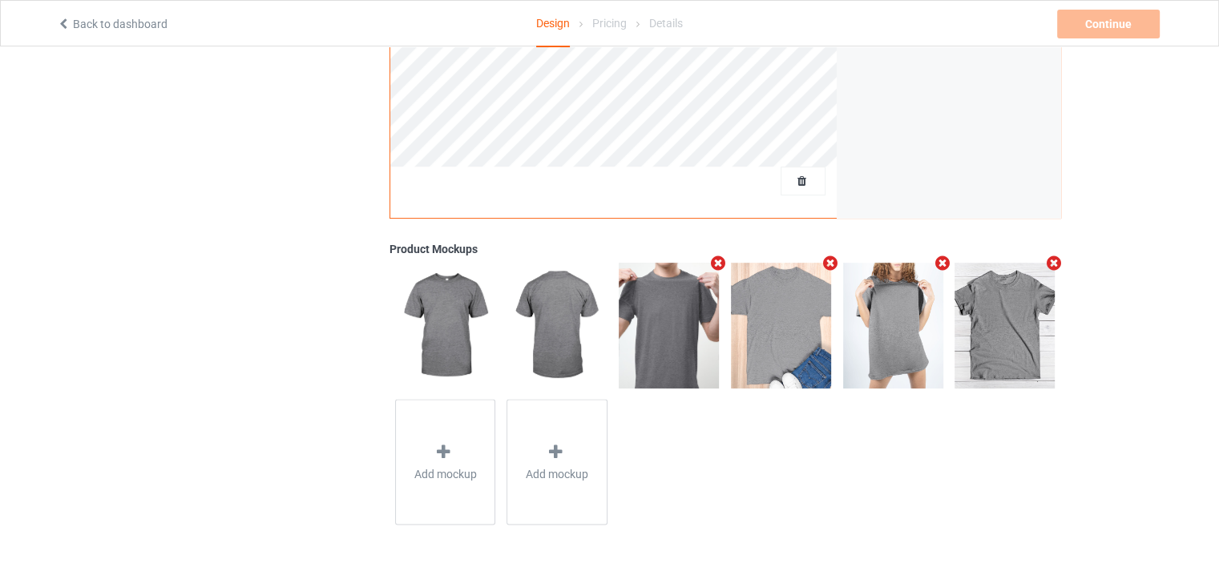
click at [1005, 337] on img at bounding box center [1004, 325] width 100 height 125
click at [789, 317] on img at bounding box center [781, 325] width 100 height 125
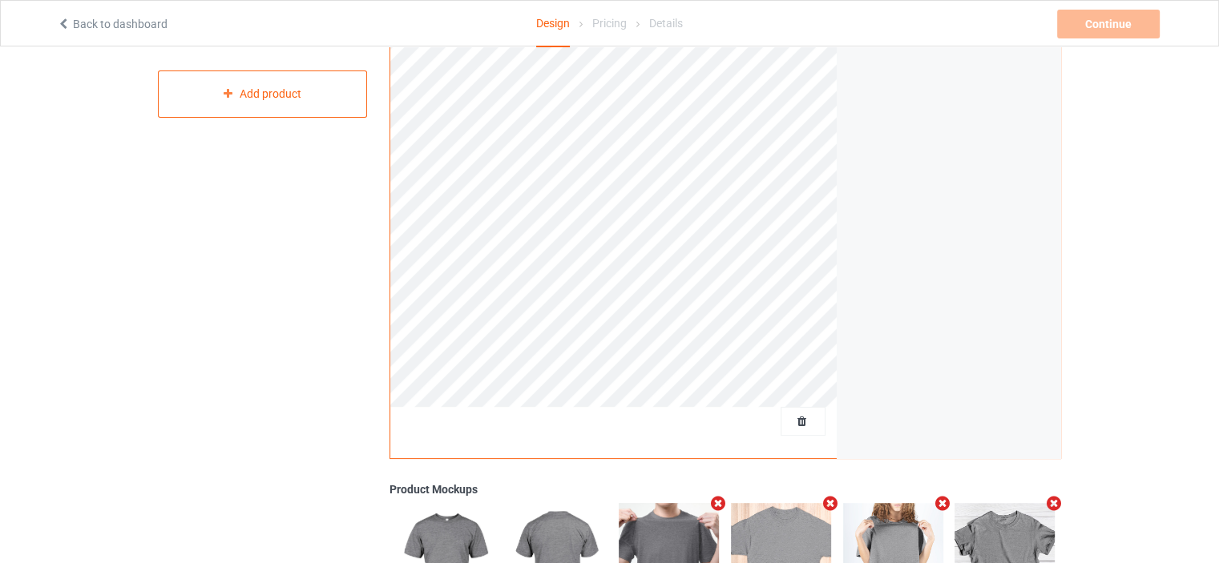
scroll to position [0, 0]
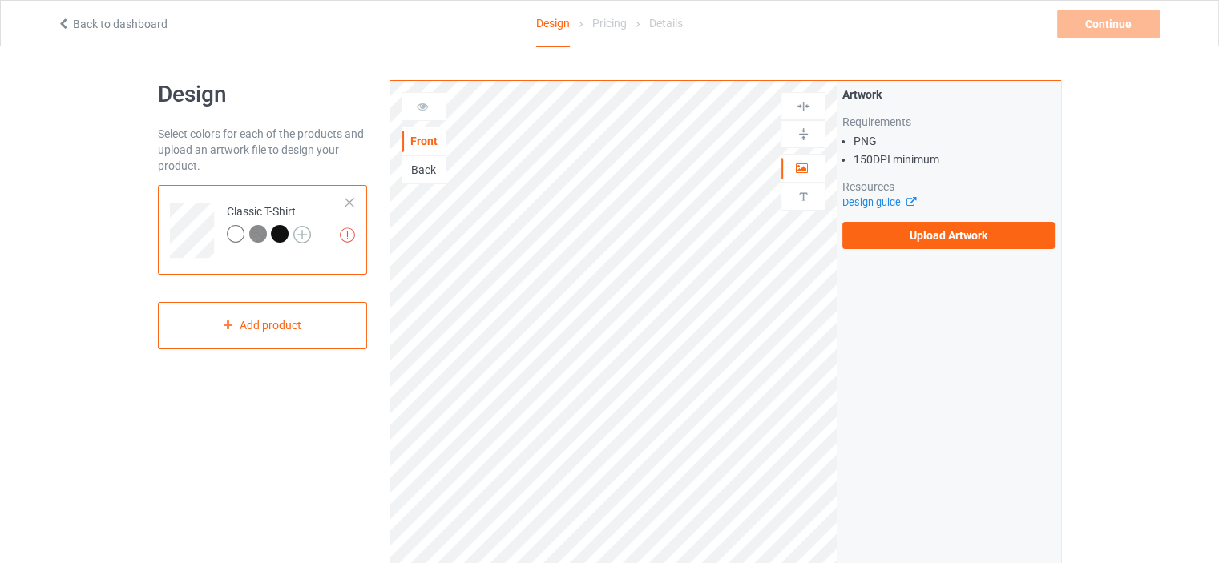
click at [301, 237] on img at bounding box center [302, 235] width 18 height 18
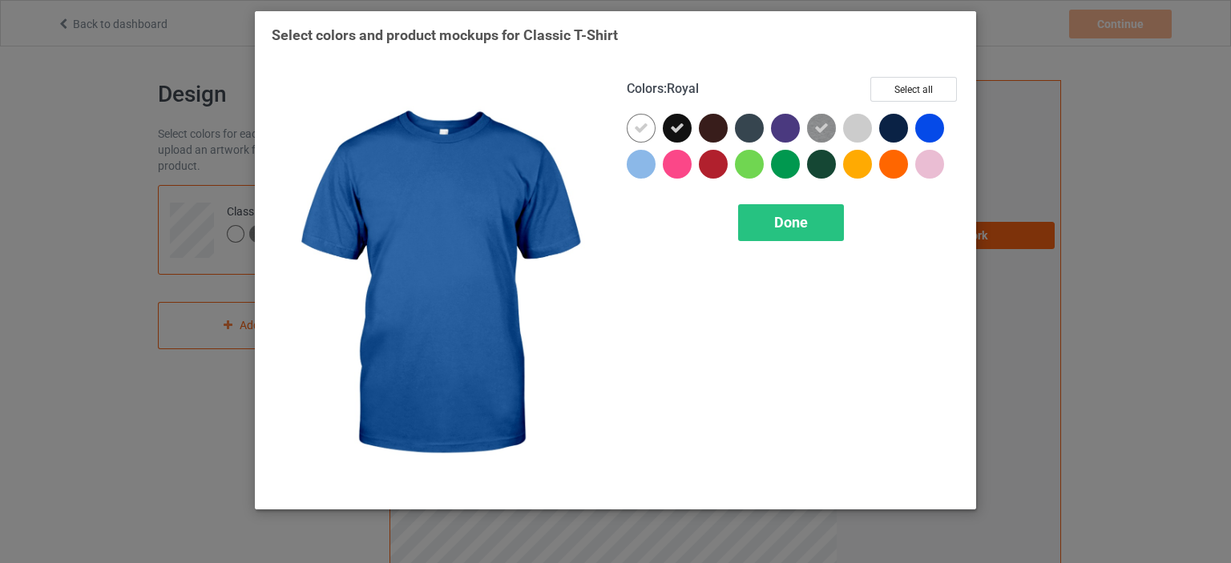
click at [1064, 99] on div "Select colors and product mockups for Classic T-Shirt Colors : Royal Select all…" at bounding box center [615, 281] width 1231 height 563
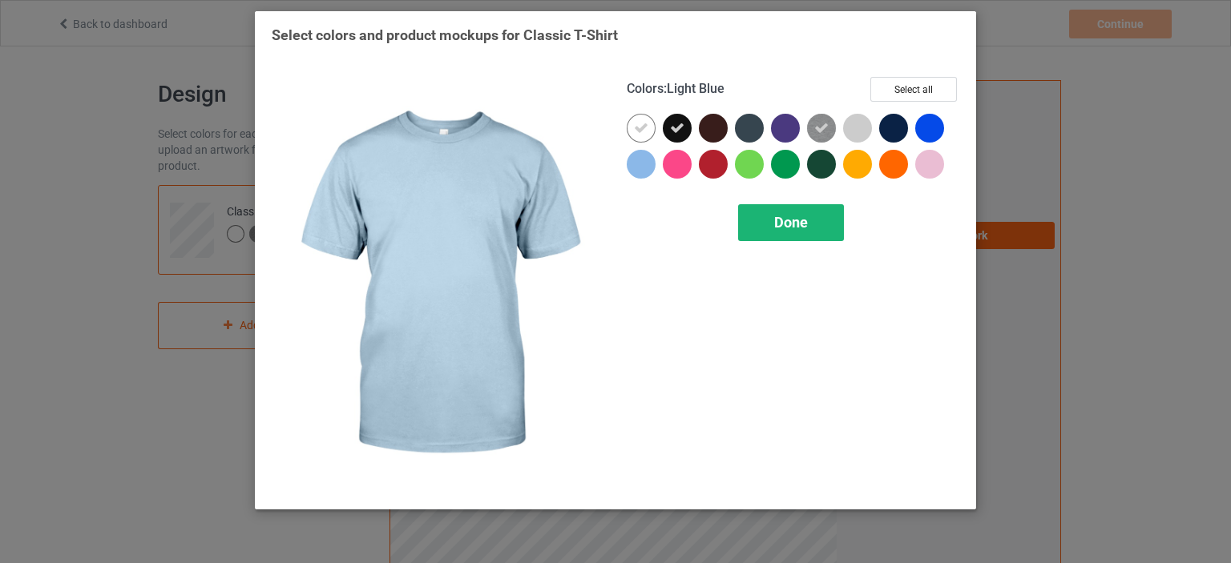
click at [798, 232] on div "Done" at bounding box center [791, 222] width 106 height 37
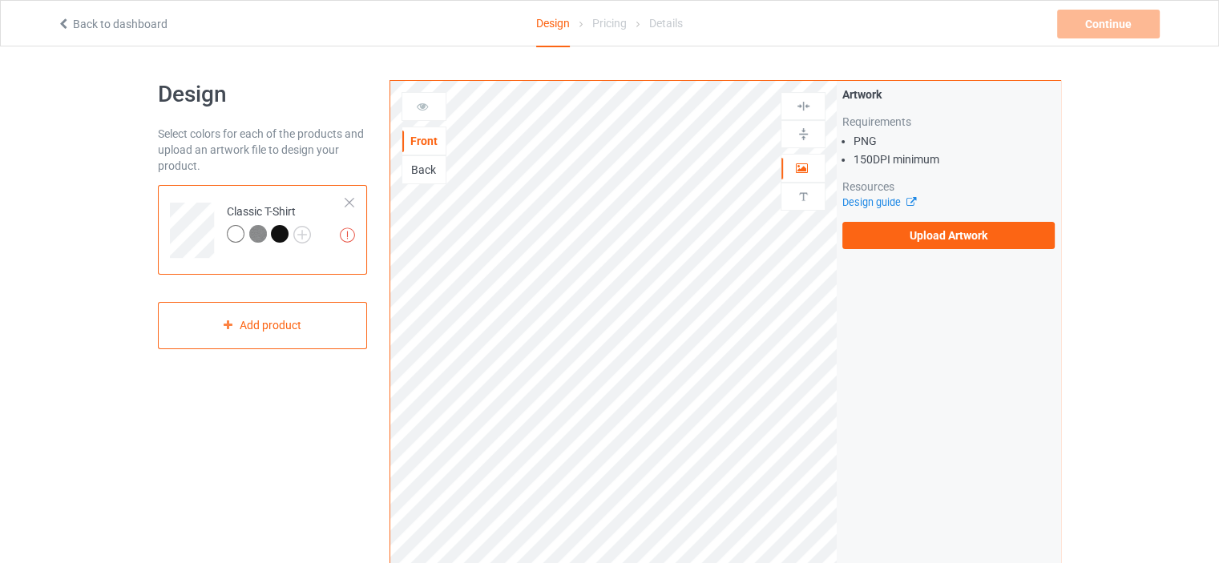
click at [236, 231] on div at bounding box center [236, 234] width 18 height 18
click at [297, 236] on img at bounding box center [302, 235] width 18 height 18
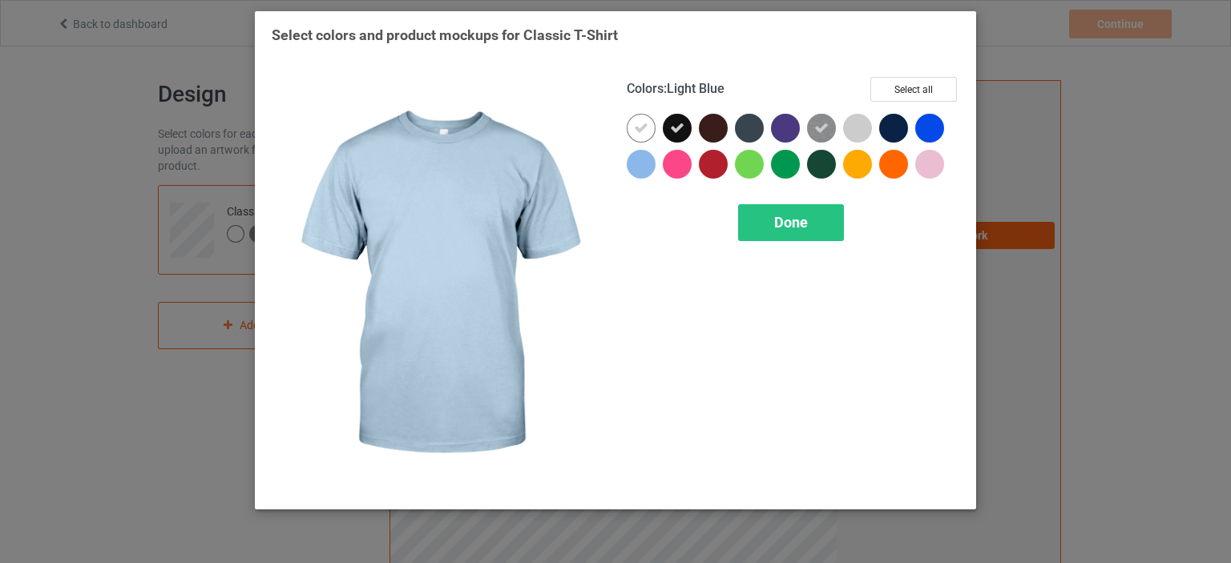
click at [638, 163] on div at bounding box center [641, 164] width 29 height 29
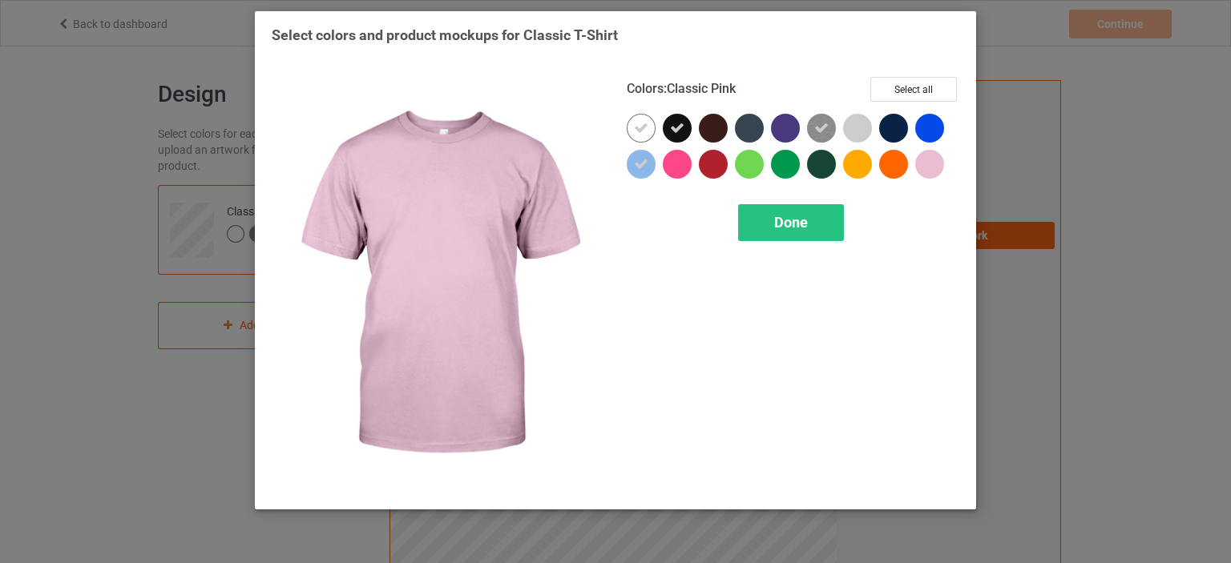
click at [922, 169] on div at bounding box center [929, 164] width 29 height 29
click at [811, 225] on div "Done" at bounding box center [791, 222] width 106 height 37
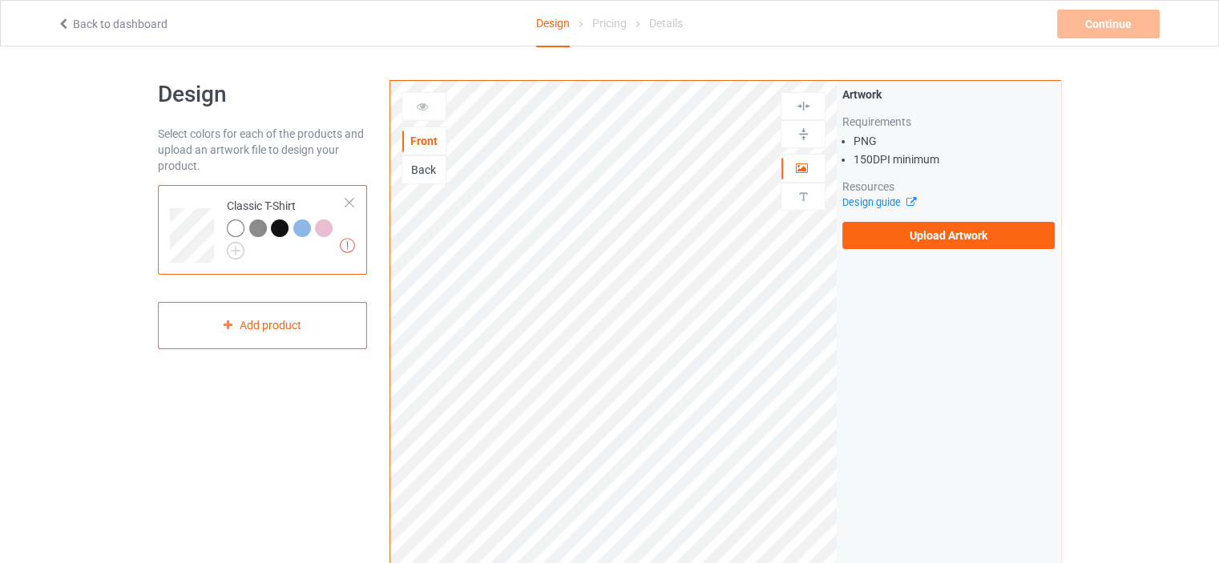
click at [323, 236] on div at bounding box center [324, 229] width 18 height 18
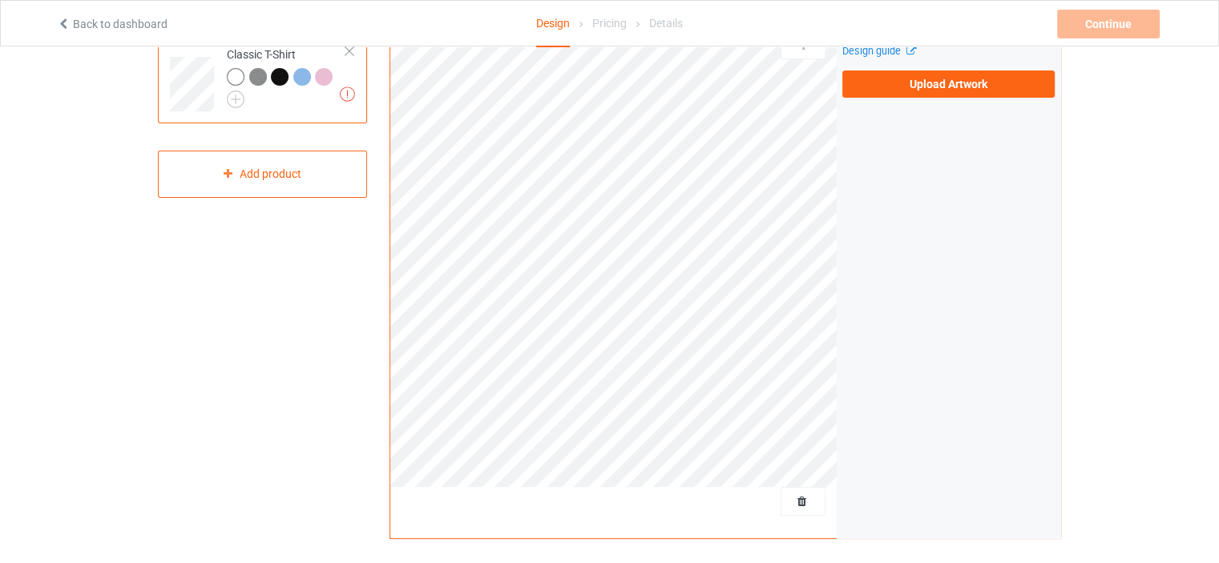
scroll to position [71, 0]
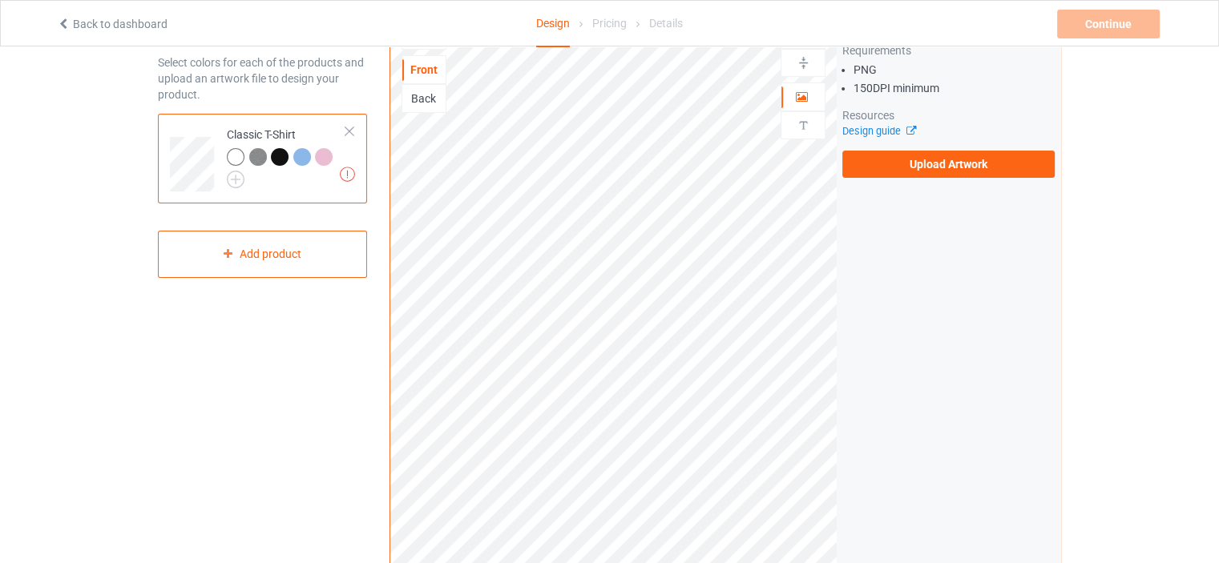
click at [297, 159] on div at bounding box center [302, 157] width 18 height 18
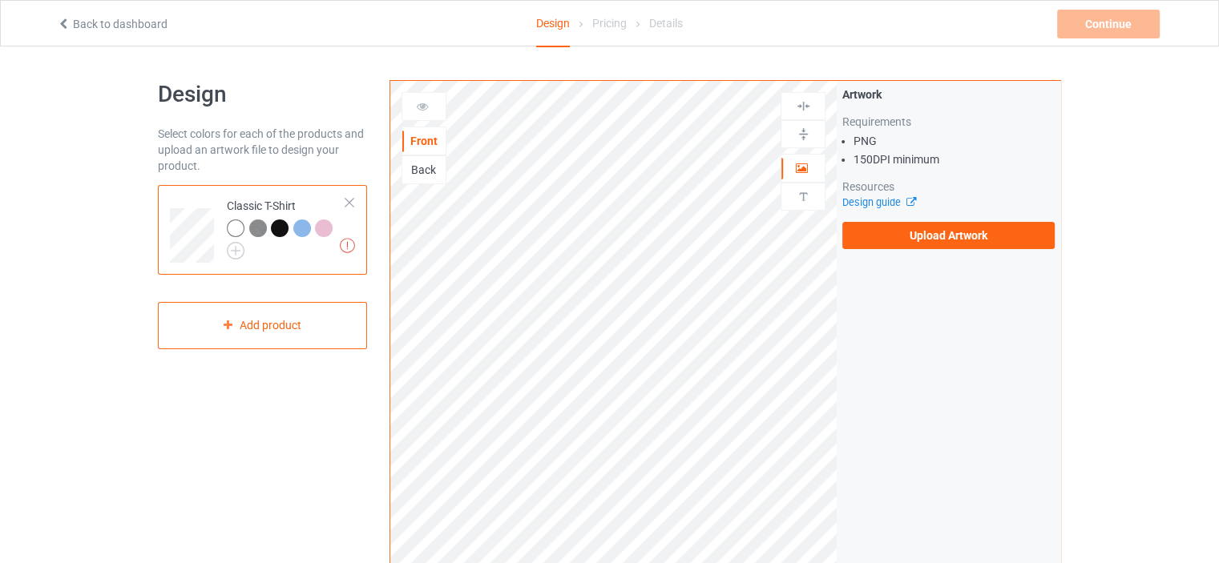
drag, startPoint x: 1177, startPoint y: 3, endPoint x: 873, endPoint y: 169, distance: 346.8
click at [873, 169] on div "Artwork Requirements PNG 150 DPI minimum Resources Design guide Upload Artwork" at bounding box center [948, 168] width 212 height 163
click at [870, 163] on li "150 DPI minimum" at bounding box center [953, 159] width 201 height 16
